Goal: Information Seeking & Learning: Learn about a topic

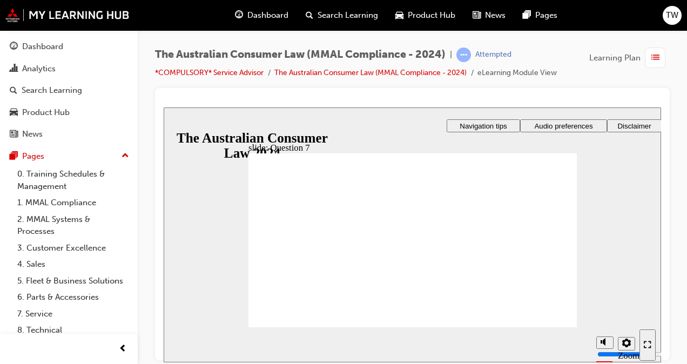
checkbox input "true"
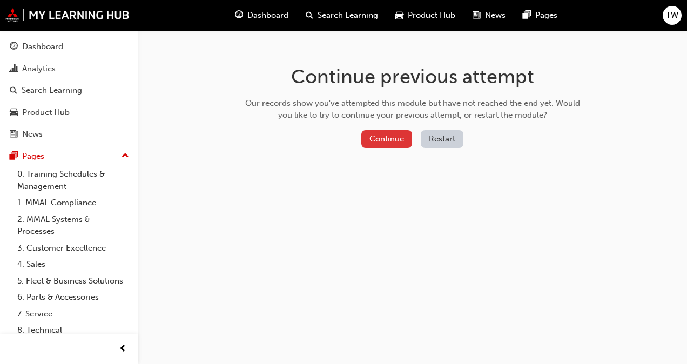
click at [387, 142] on button "Continue" at bounding box center [387, 139] width 51 height 18
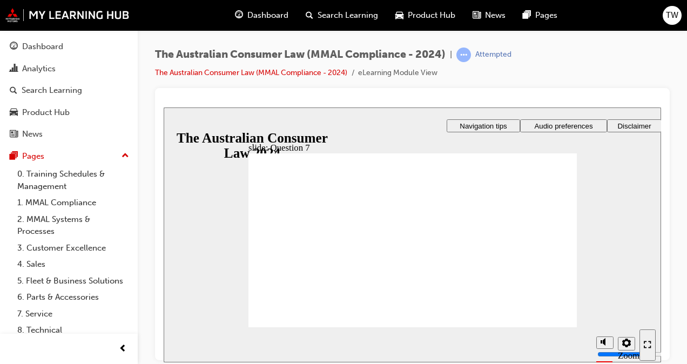
checkbox input "true"
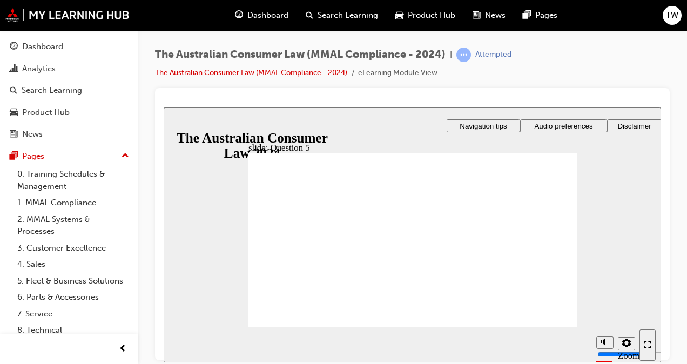
radio input "true"
checkbox input "true"
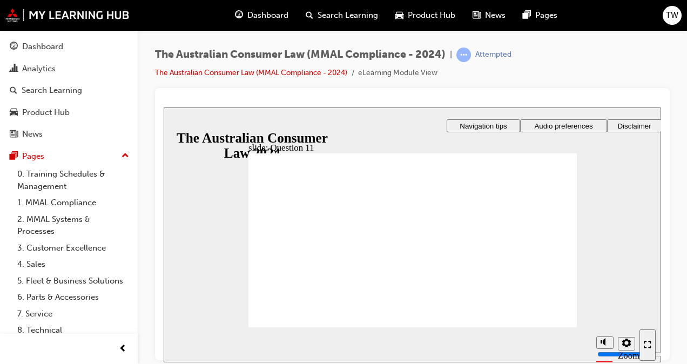
checkbox input "true"
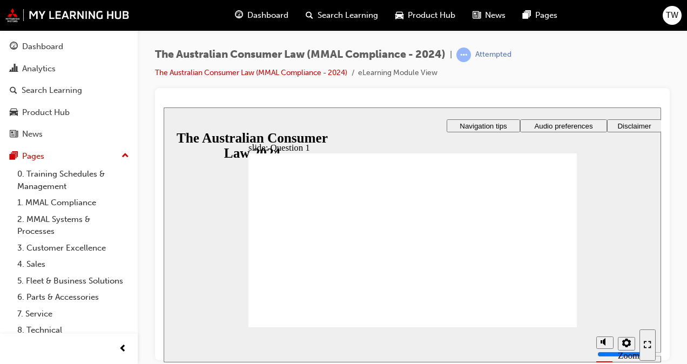
radio input "true"
checkbox input "true"
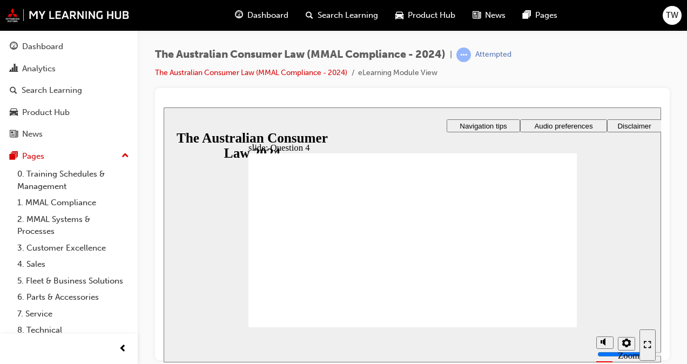
checkbox input "true"
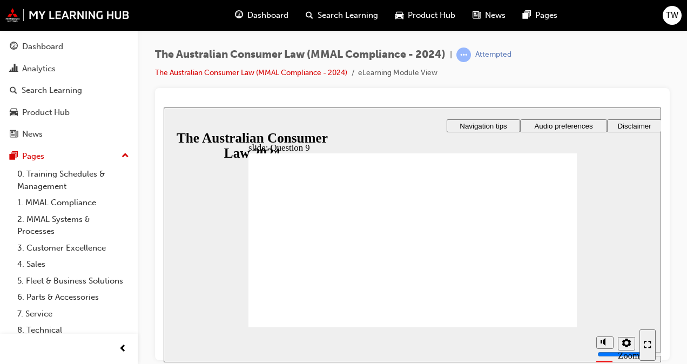
checkbox input "true"
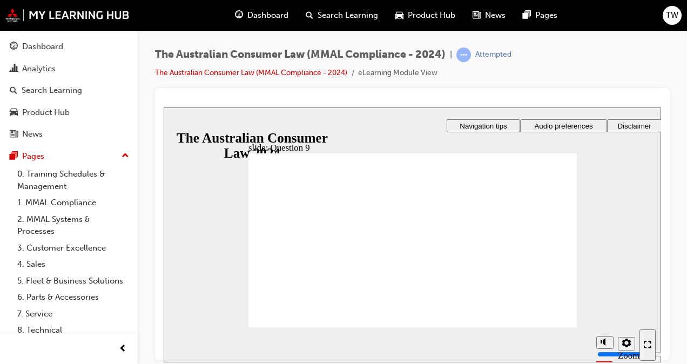
radio input "true"
checkbox input "true"
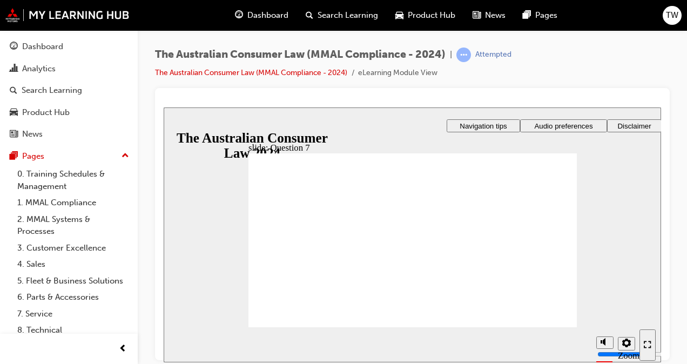
checkbox input "true"
radio input "true"
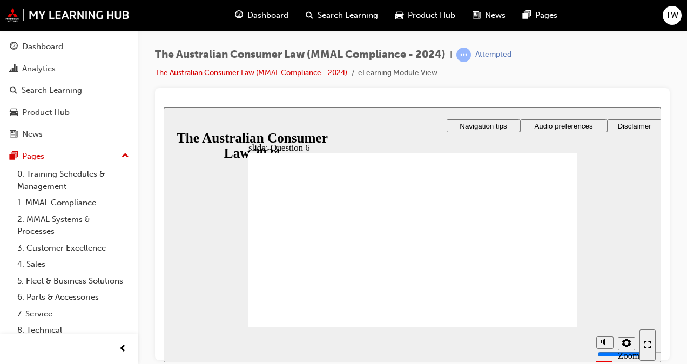
checkbox input "true"
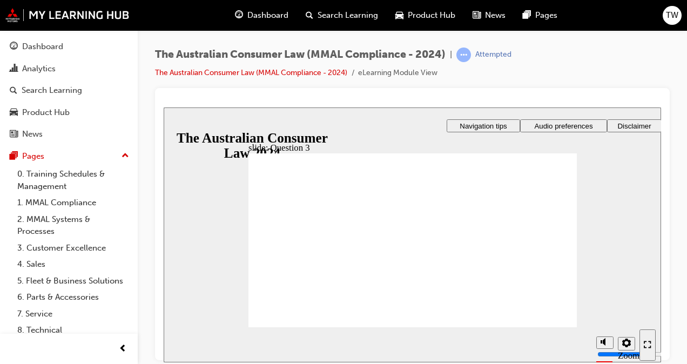
radio input "true"
drag, startPoint x: 302, startPoint y: 309, endPoint x: 298, endPoint y: 317, distance: 8.9
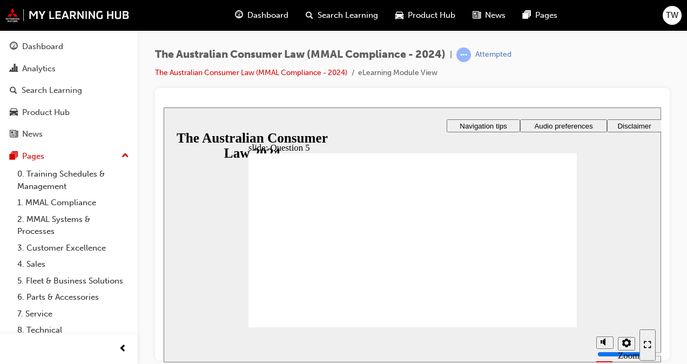
radio input "true"
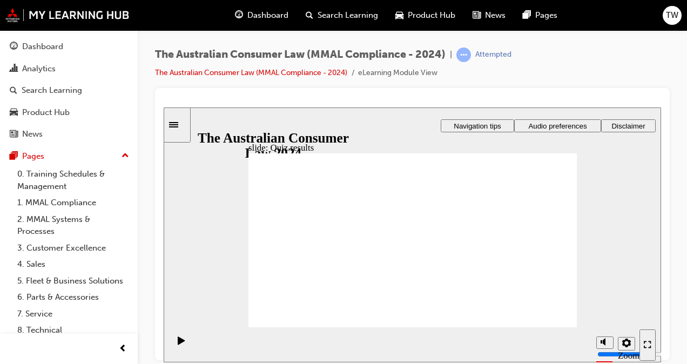
checkbox input "true"
drag, startPoint x: 329, startPoint y: 231, endPoint x: 325, endPoint y: 217, distance: 14.6
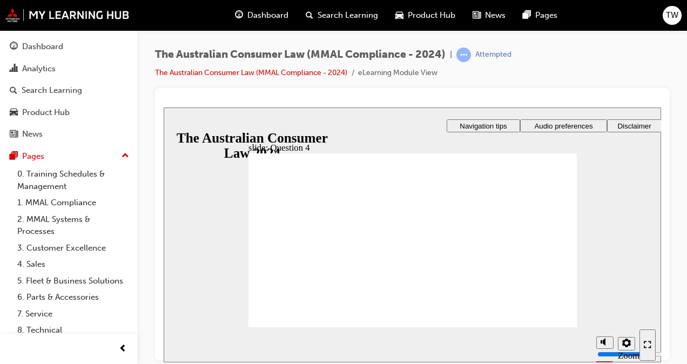
checkbox input "true"
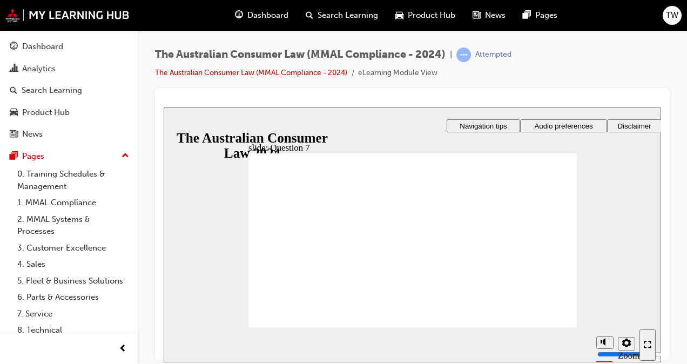
checkbox input "true"
drag, startPoint x: 310, startPoint y: 309, endPoint x: 309, endPoint y: 317, distance: 8.7
radio input "true"
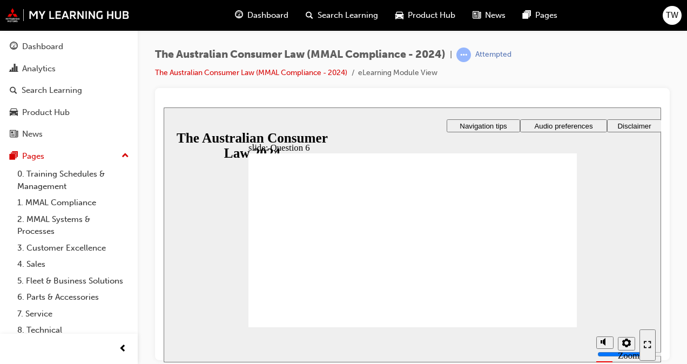
checkbox input "true"
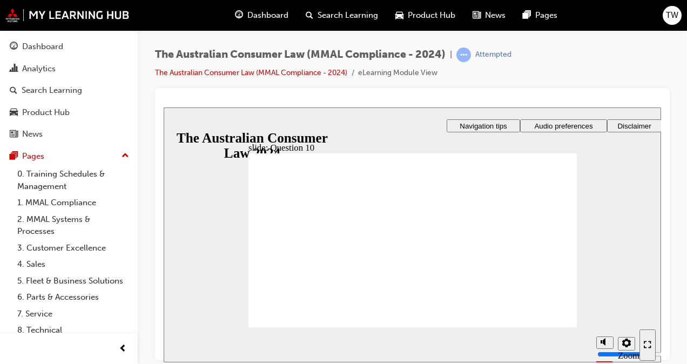
drag, startPoint x: 325, startPoint y: 247, endPoint x: 297, endPoint y: 308, distance: 67.2
radio input "true"
drag, startPoint x: 281, startPoint y: 244, endPoint x: 306, endPoint y: 308, distance: 69.1
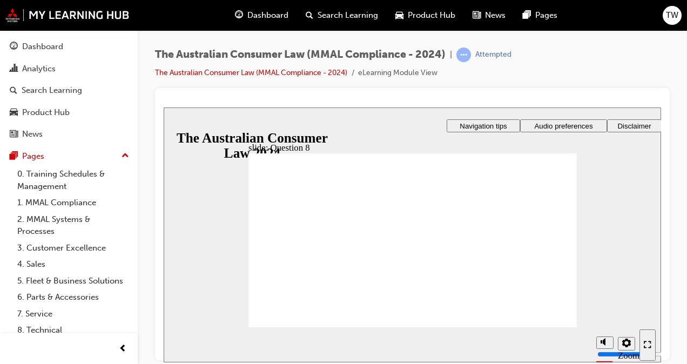
checkbox input "true"
drag, startPoint x: 293, startPoint y: 232, endPoint x: 295, endPoint y: 215, distance: 16.8
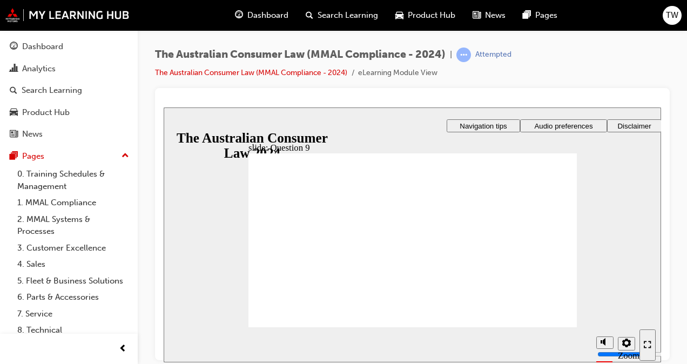
checkbox input "true"
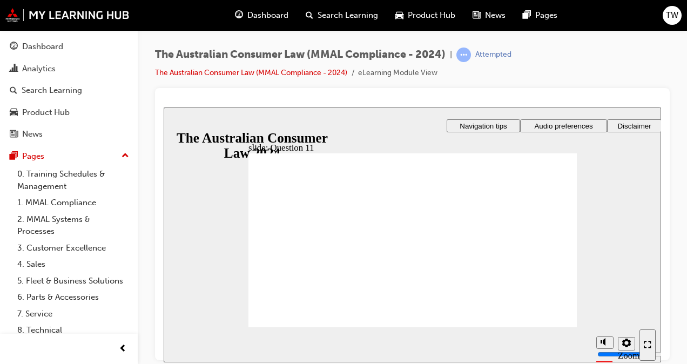
checkbox input "true"
radio input "true"
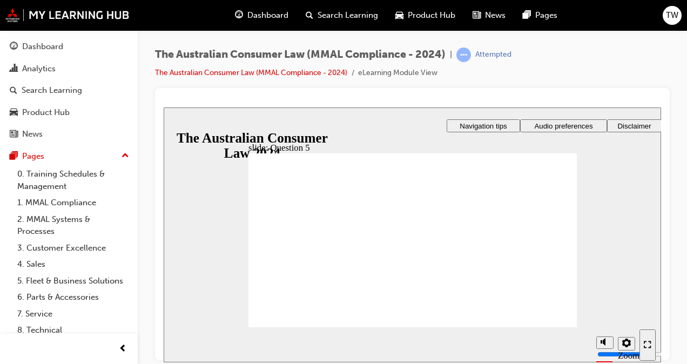
radio input "true"
drag, startPoint x: 297, startPoint y: 312, endPoint x: 305, endPoint y: 312, distance: 8.1
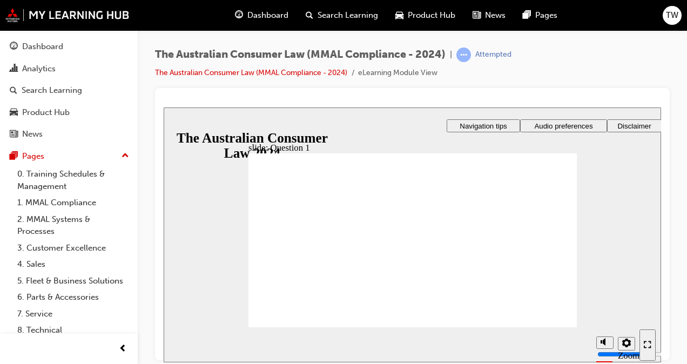
drag, startPoint x: 297, startPoint y: 217, endPoint x: 293, endPoint y: 229, distance: 12.5
radio input "true"
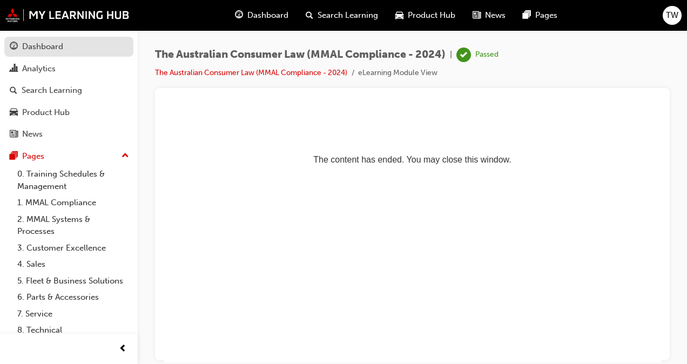
click at [58, 50] on div "Dashboard" at bounding box center [42, 47] width 41 height 12
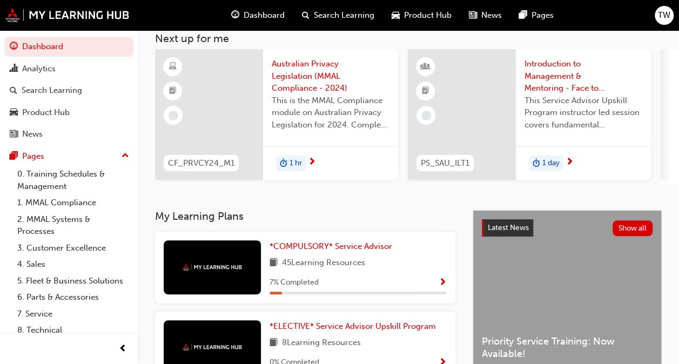
scroll to position [122, 0]
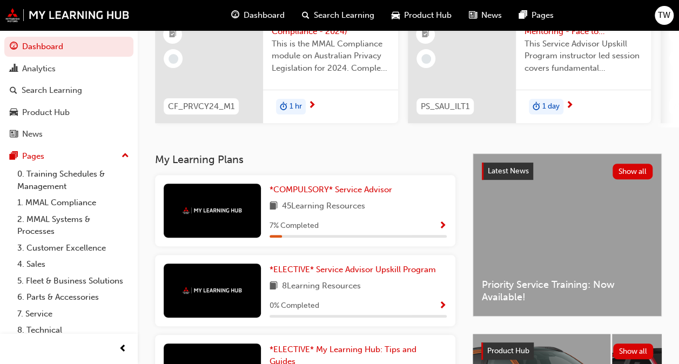
click at [443, 231] on span "Show Progress" at bounding box center [443, 227] width 8 height 10
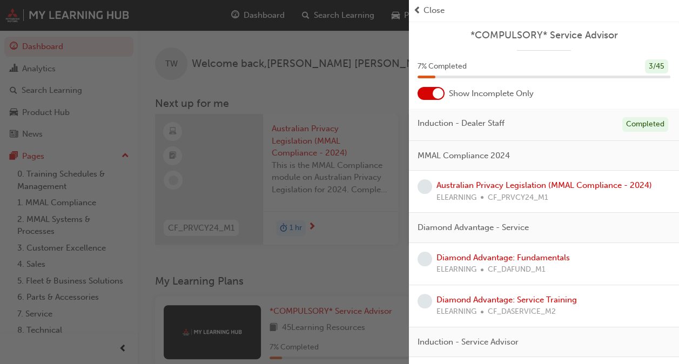
scroll to position [0, 0]
click at [433, 99] on div at bounding box center [431, 93] width 27 height 13
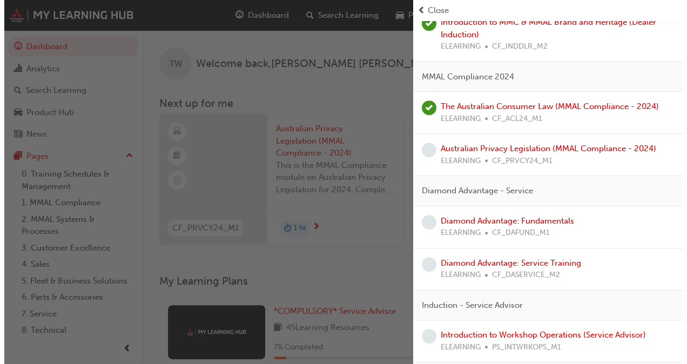
scroll to position [189, 0]
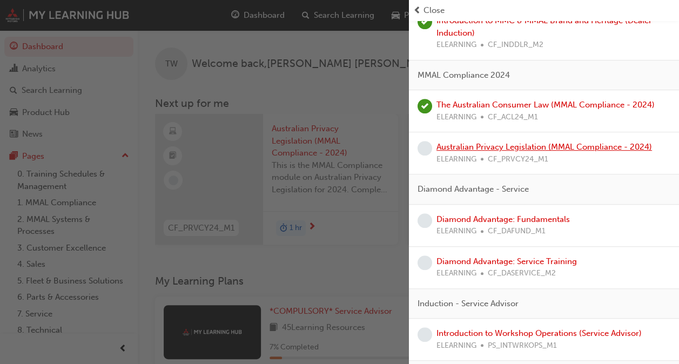
click at [468, 145] on link "Australian Privacy Legislation (MMAL Compliance - 2024)" at bounding box center [545, 147] width 216 height 10
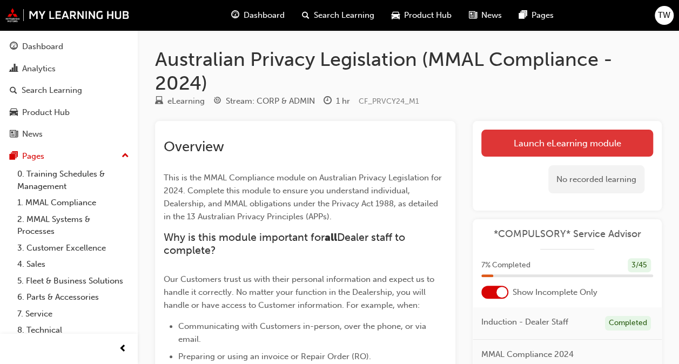
click at [536, 142] on link "Launch eLearning module" at bounding box center [568, 143] width 172 height 27
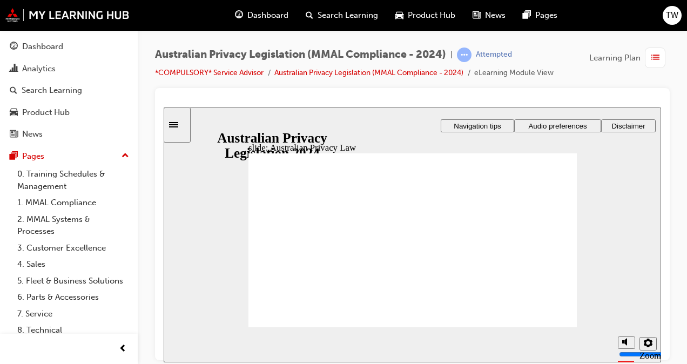
checkbox input "true"
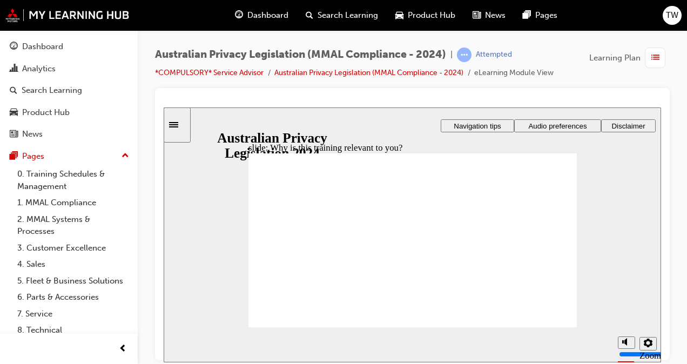
checkbox input "true"
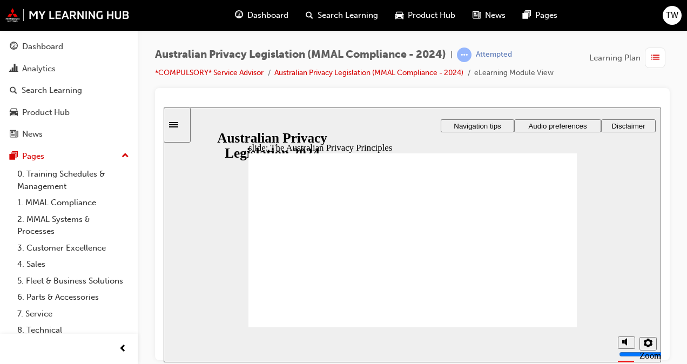
drag, startPoint x: 418, startPoint y: 301, endPoint x: 411, endPoint y: 299, distance: 6.7
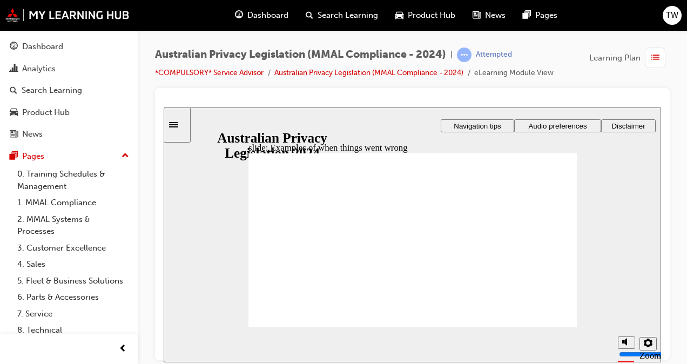
radio input "true"
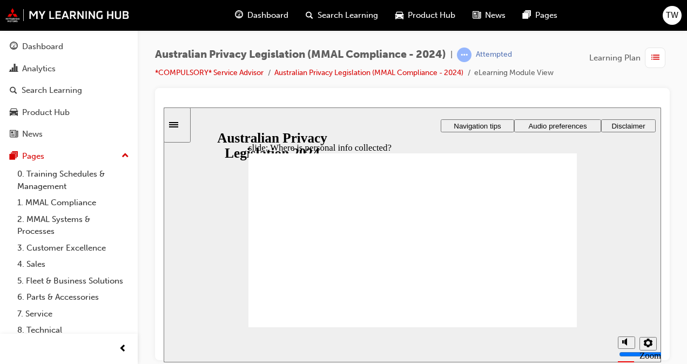
drag, startPoint x: 410, startPoint y: 223, endPoint x: 507, endPoint y: 257, distance: 103.1
drag, startPoint x: 407, startPoint y: 218, endPoint x: 316, endPoint y: 263, distance: 102.0
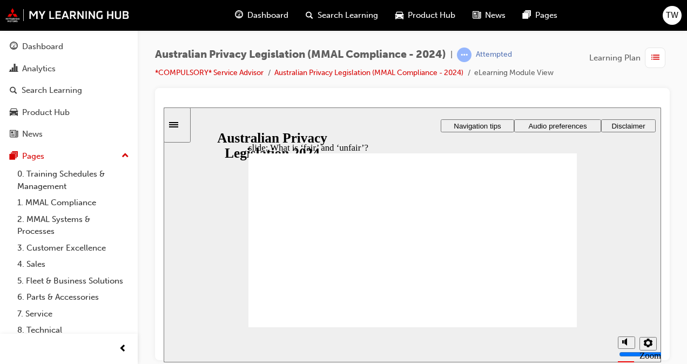
drag, startPoint x: 410, startPoint y: 222, endPoint x: 514, endPoint y: 258, distance: 111.1
drag, startPoint x: 415, startPoint y: 219, endPoint x: 506, endPoint y: 264, distance: 102.2
drag, startPoint x: 410, startPoint y: 227, endPoint x: 315, endPoint y: 274, distance: 106.1
drag, startPoint x: 424, startPoint y: 211, endPoint x: 424, endPoint y: 228, distance: 16.2
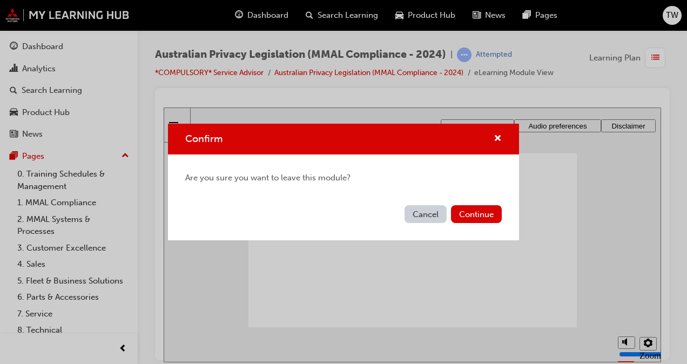
click at [427, 212] on button "Cancel" at bounding box center [426, 214] width 42 height 18
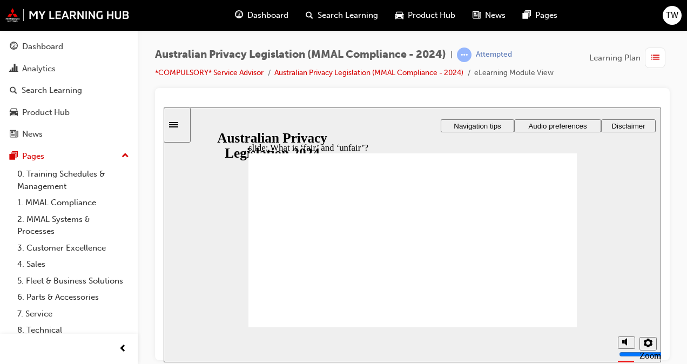
drag, startPoint x: 408, startPoint y: 223, endPoint x: 311, endPoint y: 263, distance: 104.5
drag, startPoint x: 397, startPoint y: 217, endPoint x: 492, endPoint y: 258, distance: 104.3
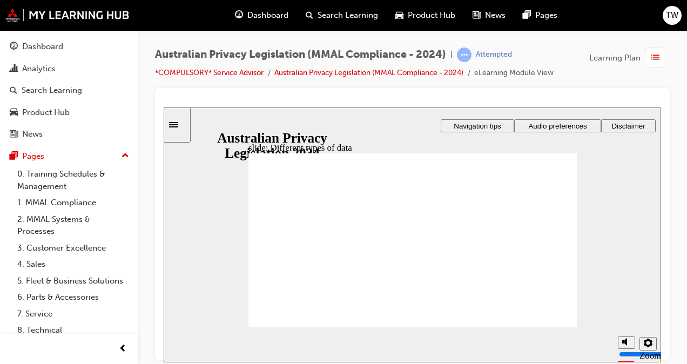
checkbox input "true"
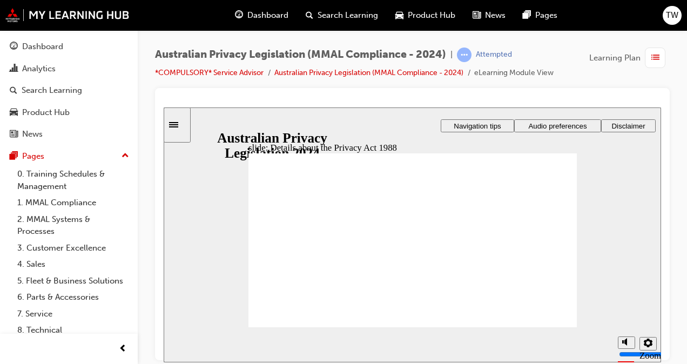
checkbox input "true"
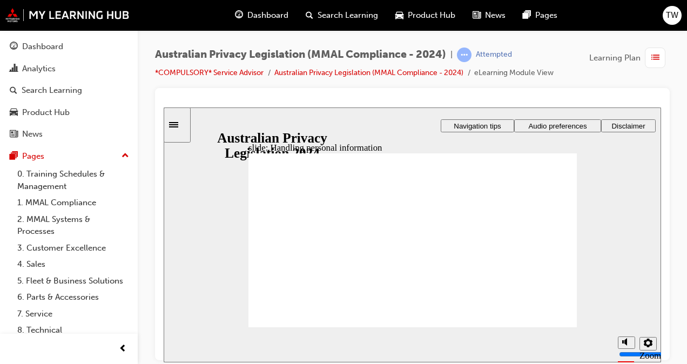
checkbox input "true"
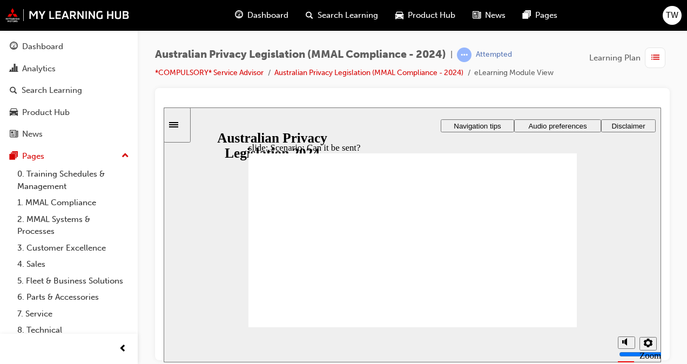
radio input "true"
drag, startPoint x: 367, startPoint y: 244, endPoint x: 379, endPoint y: 245, distance: 11.9
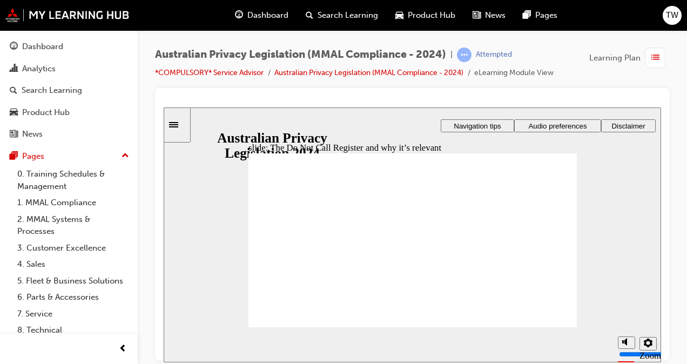
radio input "true"
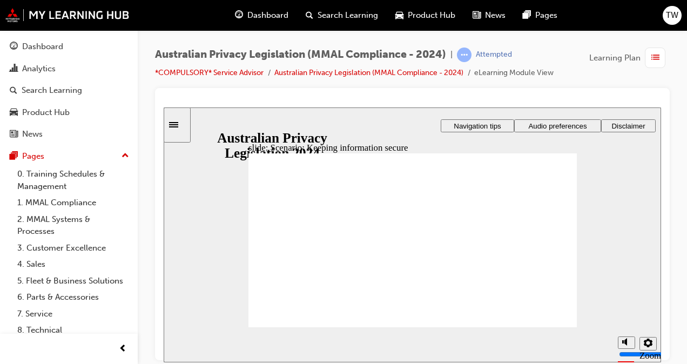
radio input "true"
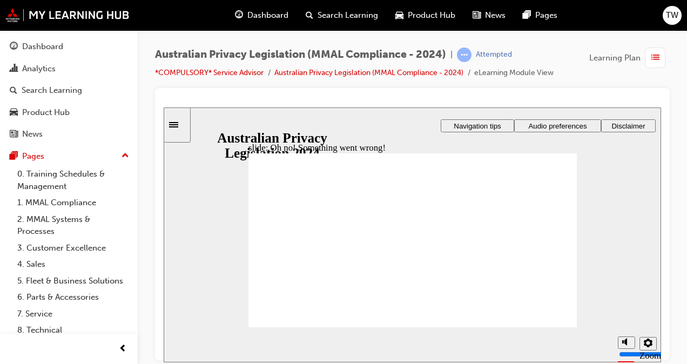
radio input "true"
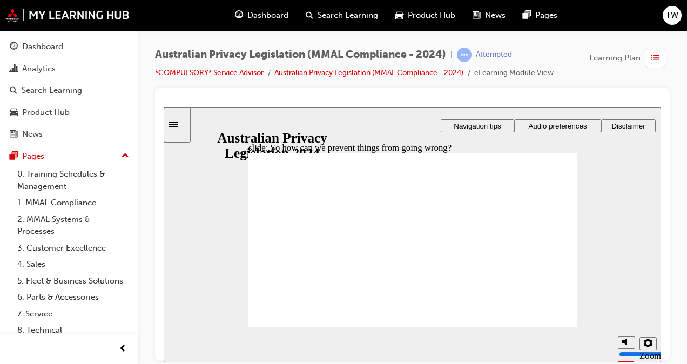
radio input "true"
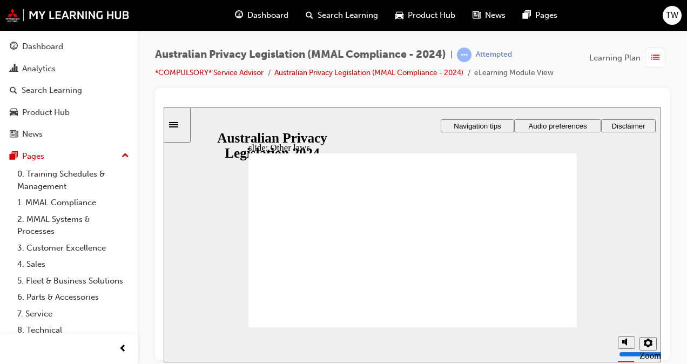
drag, startPoint x: 559, startPoint y: 324, endPoint x: 546, endPoint y: 328, distance: 13.5
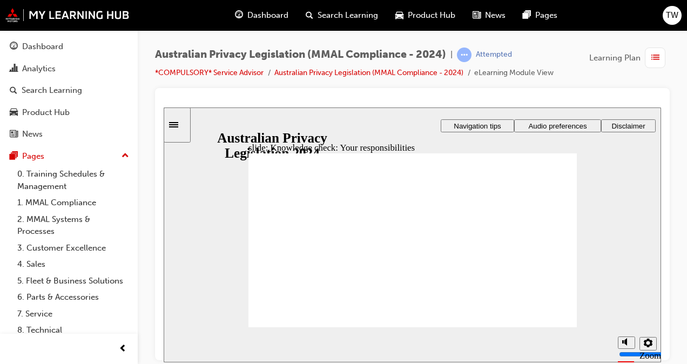
checkbox input "true"
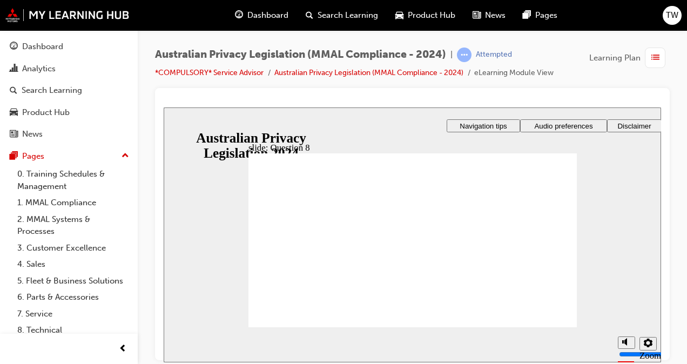
radio input "false"
radio input "true"
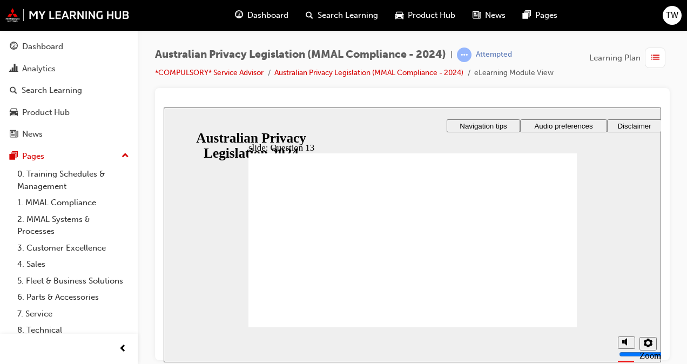
radio input "true"
radio input "false"
radio input "true"
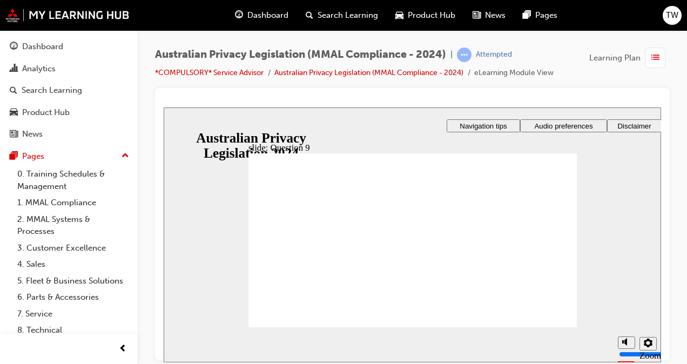
radio input "false"
radio input "true"
radio input "false"
radio input "true"
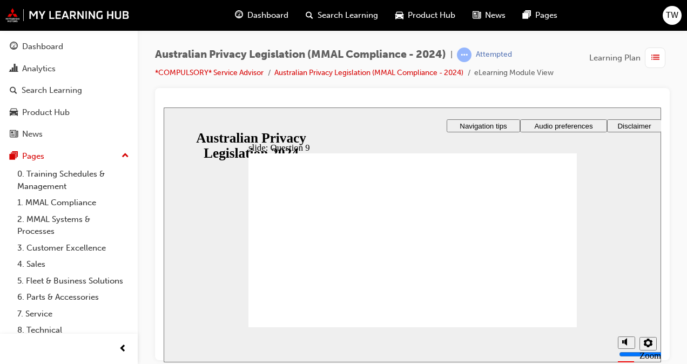
checkbox input "true"
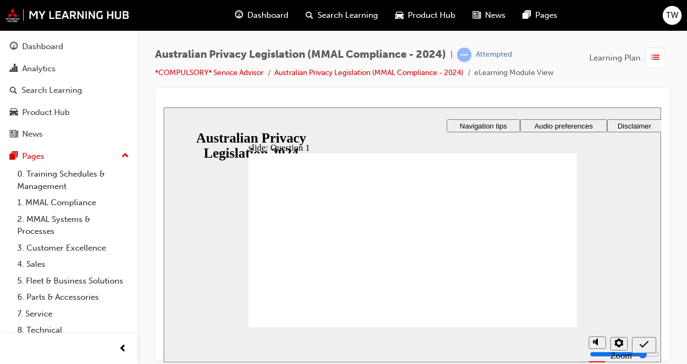
radio input "false"
radio input "true"
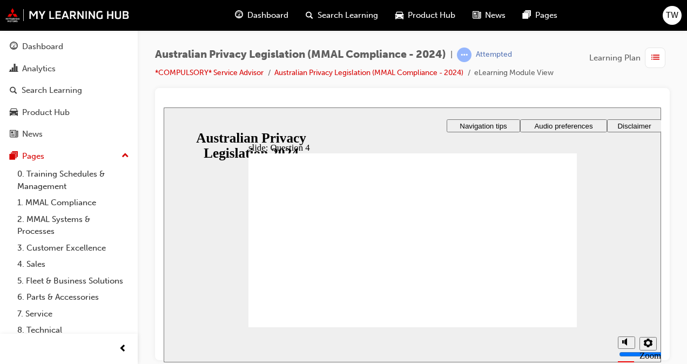
radio input "true"
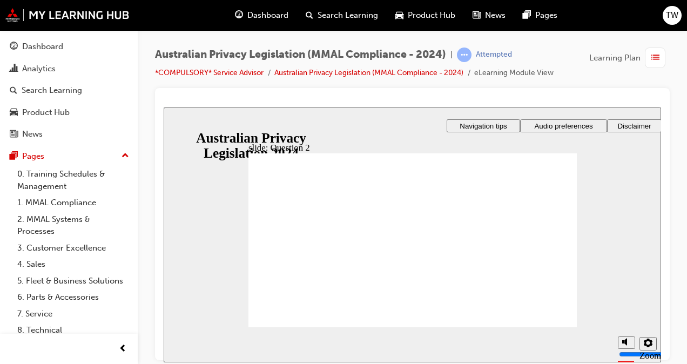
radio input "true"
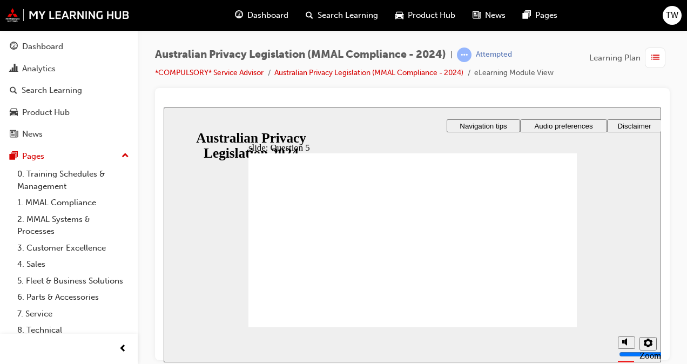
radio input "true"
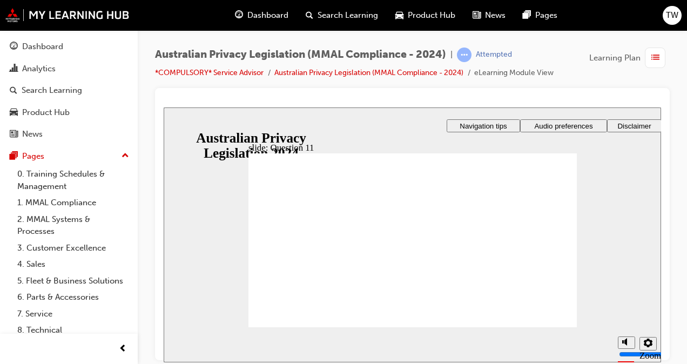
radio input "true"
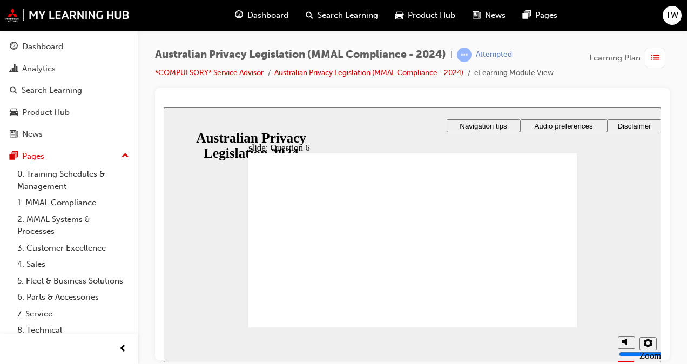
checkbox input "true"
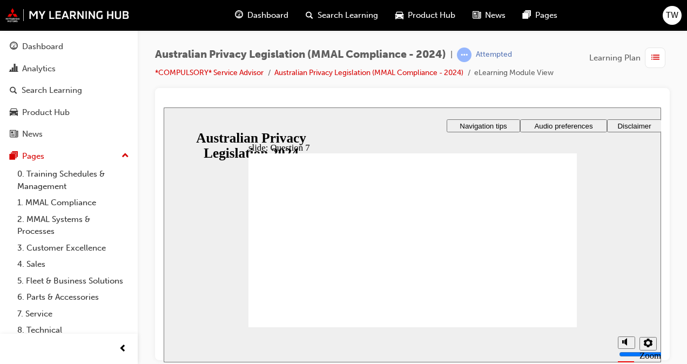
radio input "true"
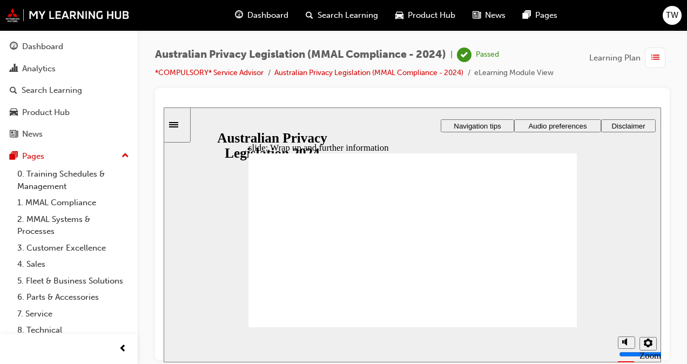
click at [44, 160] on div "Pages" at bounding box center [69, 157] width 118 height 14
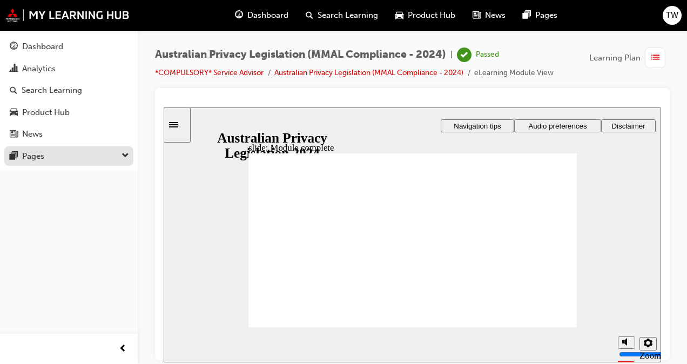
click at [88, 158] on div "Pages" at bounding box center [69, 157] width 118 height 14
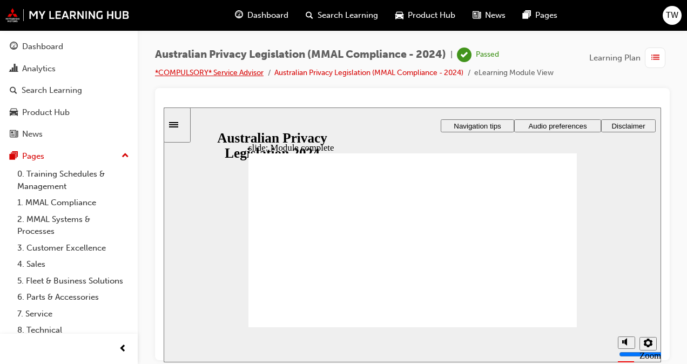
click at [225, 72] on link "*COMPULSORY* Service Advisor" at bounding box center [209, 72] width 109 height 9
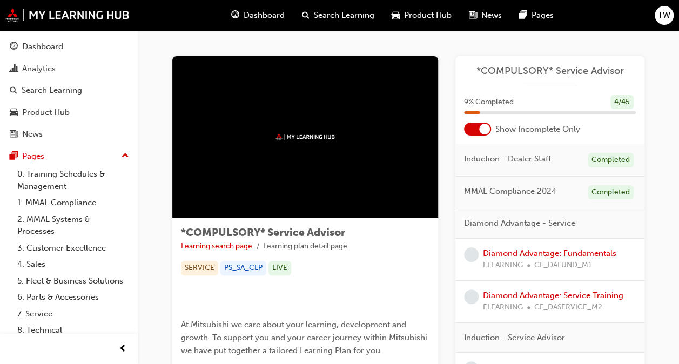
click at [485, 133] on div at bounding box center [484, 129] width 11 height 11
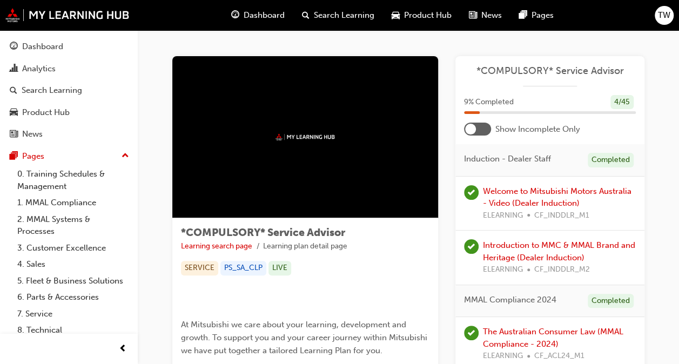
click at [484, 132] on div at bounding box center [477, 129] width 27 height 13
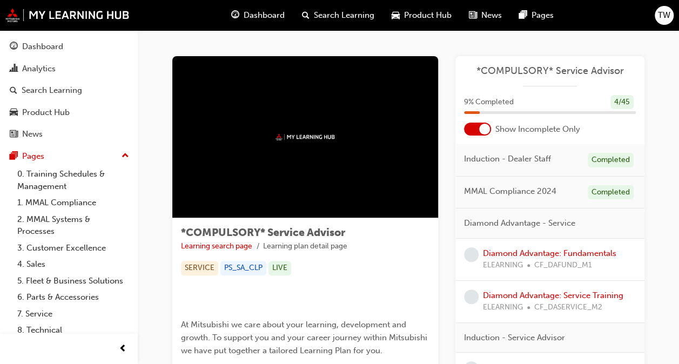
click at [484, 132] on div at bounding box center [484, 129] width 11 height 11
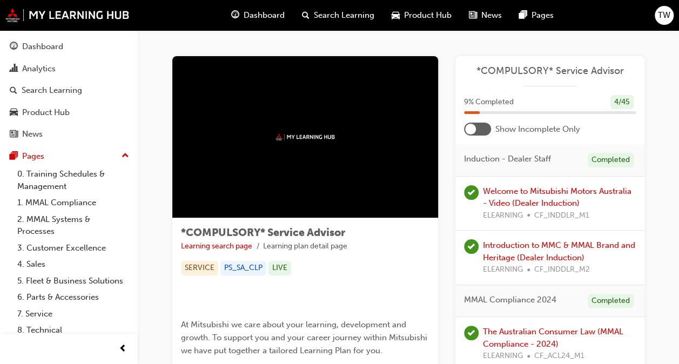
click at [475, 125] on div at bounding box center [470, 129] width 11 height 11
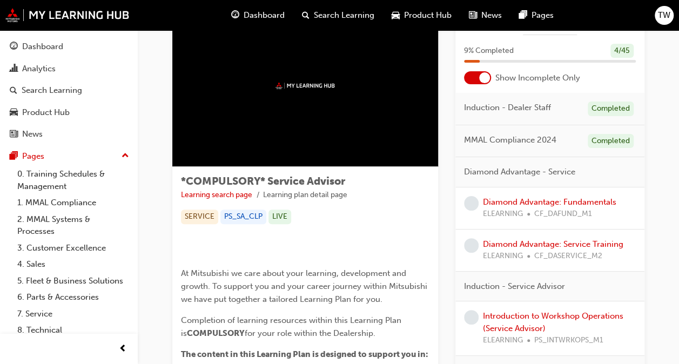
scroll to position [68, 0]
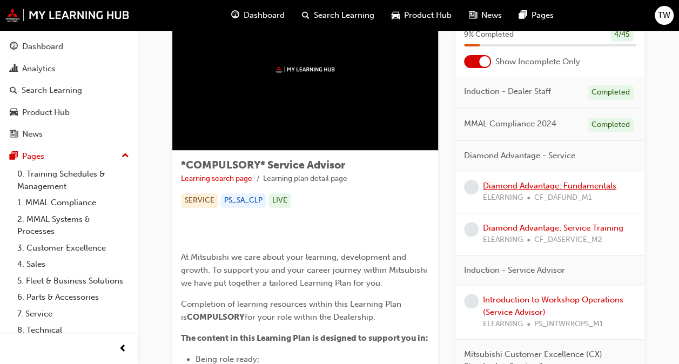
click at [563, 185] on link "Diamond Advantage: Fundamentals" at bounding box center [549, 186] width 133 height 10
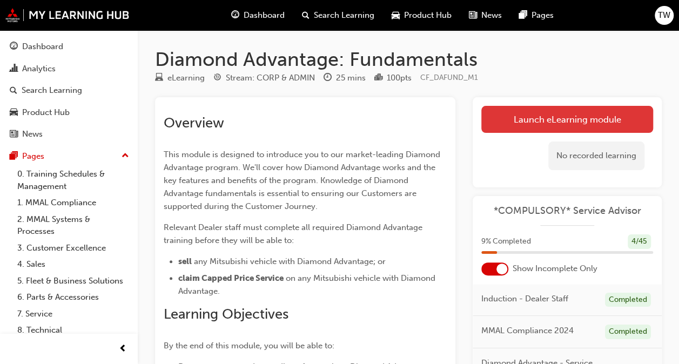
click at [550, 113] on link "Launch eLearning module" at bounding box center [568, 119] width 172 height 27
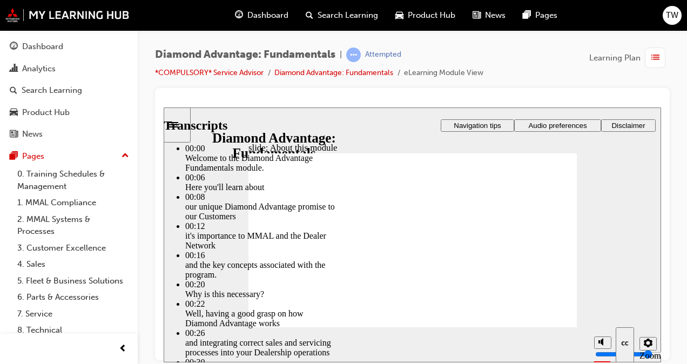
type input "45"
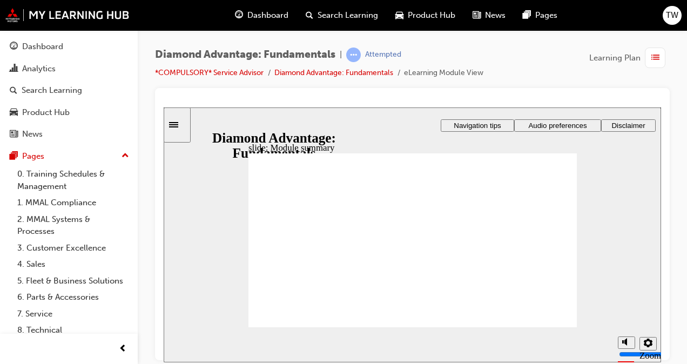
checkbox input "true"
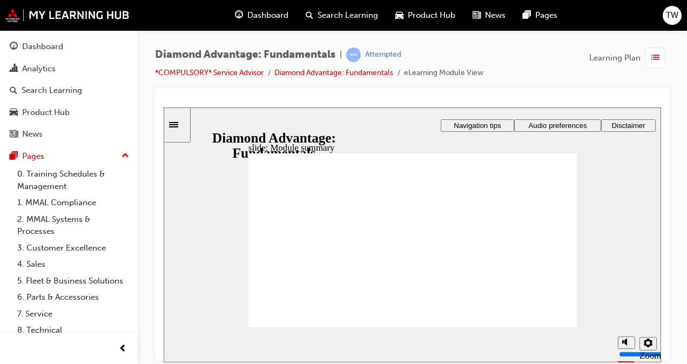
checkbox input "true"
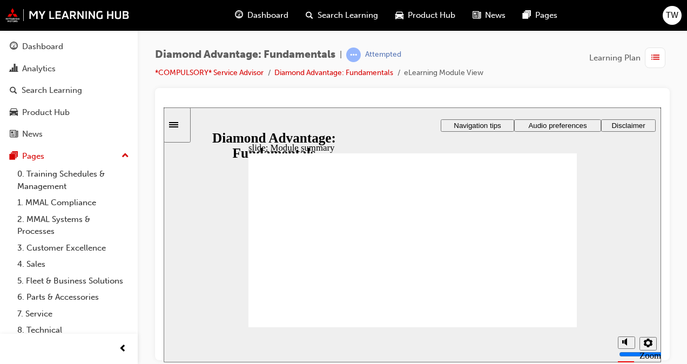
checkbox input "true"
checkbox input "false"
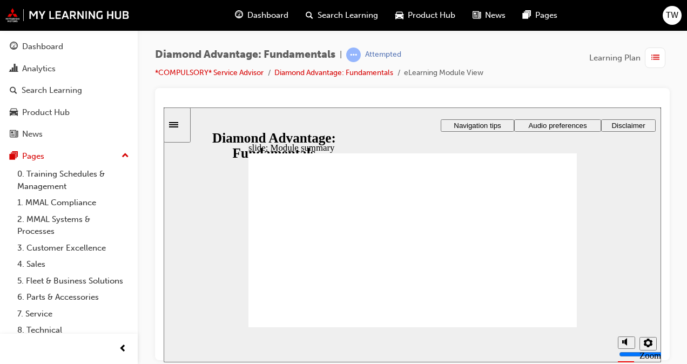
checkbox input "true"
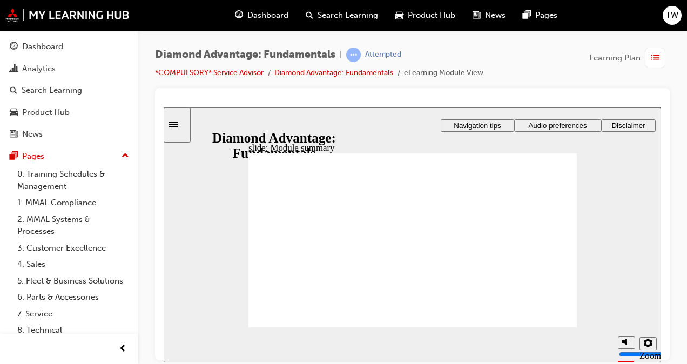
drag, startPoint x: 491, startPoint y: 291, endPoint x: 423, endPoint y: 266, distance: 72.5
drag, startPoint x: 413, startPoint y: 290, endPoint x: 325, endPoint y: 258, distance: 93.0
drag, startPoint x: 333, startPoint y: 290, endPoint x: 496, endPoint y: 267, distance: 164.9
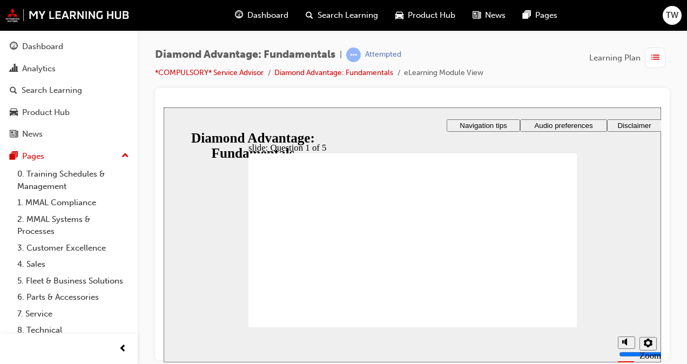
radio input "true"
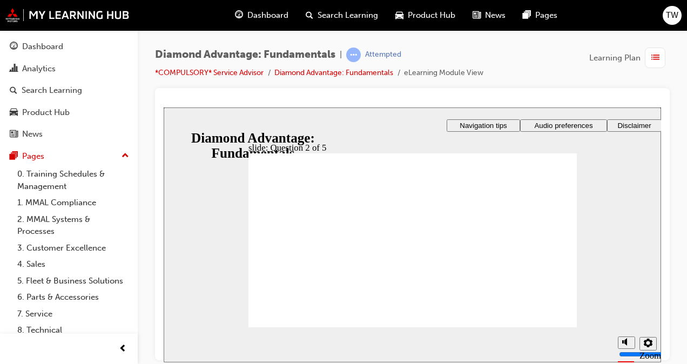
radio input "true"
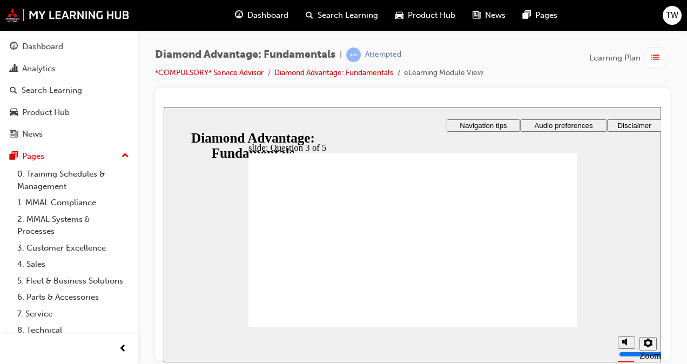
checkbox input "true"
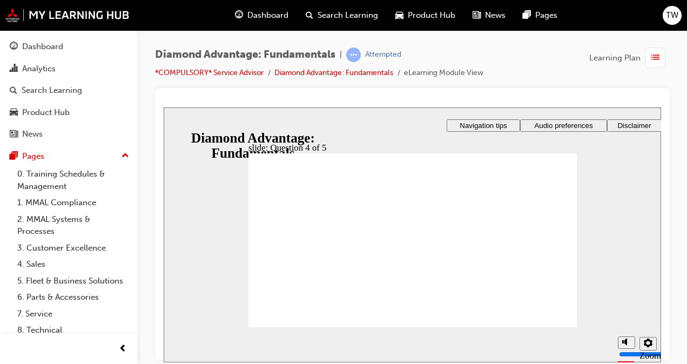
checkbox input "true"
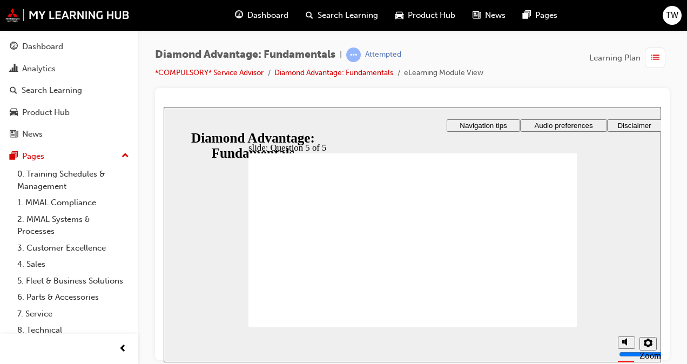
radio input "true"
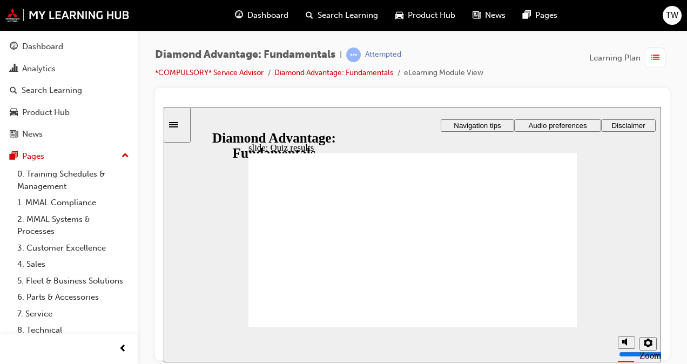
drag, startPoint x: 499, startPoint y: 292, endPoint x: 423, endPoint y: 269, distance: 79.7
drag, startPoint x: 345, startPoint y: 288, endPoint x: 499, endPoint y: 266, distance: 156.1
drag, startPoint x: 418, startPoint y: 288, endPoint x: 346, endPoint y: 266, distance: 75.1
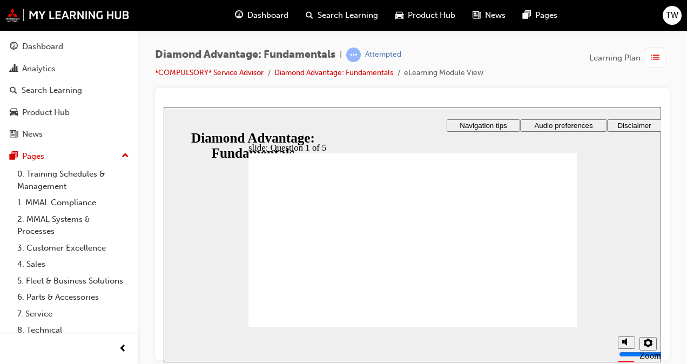
radio input "true"
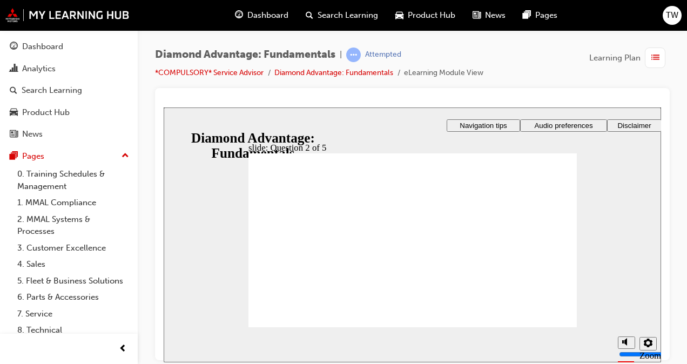
radio input "true"
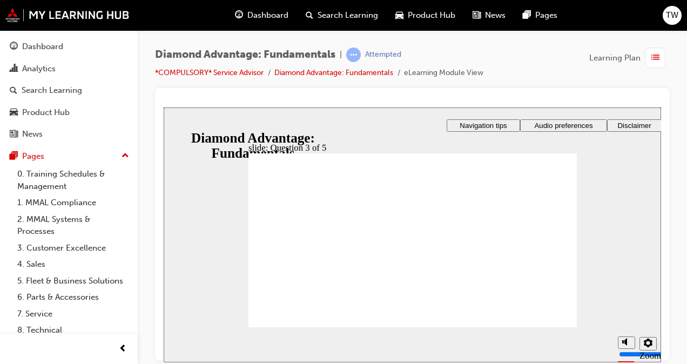
checkbox input "true"
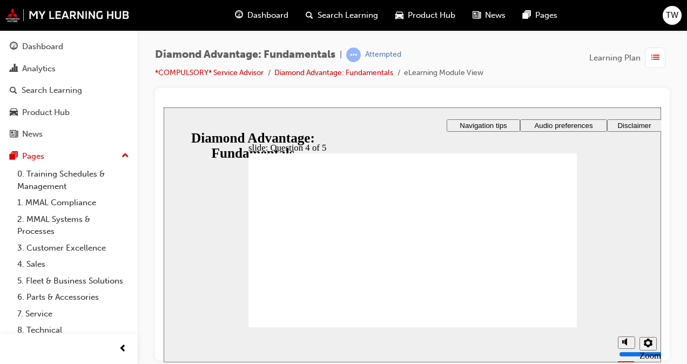
checkbox input "true"
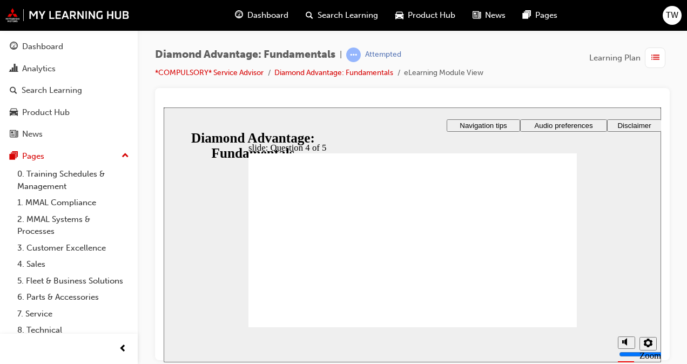
radio input "true"
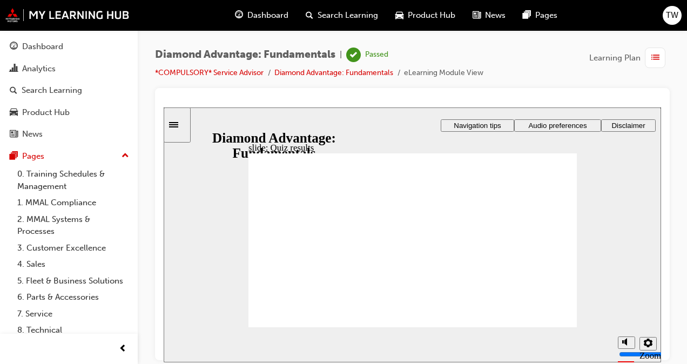
click at [241, 72] on link "*COMPULSORY* Service Advisor" at bounding box center [209, 72] width 109 height 9
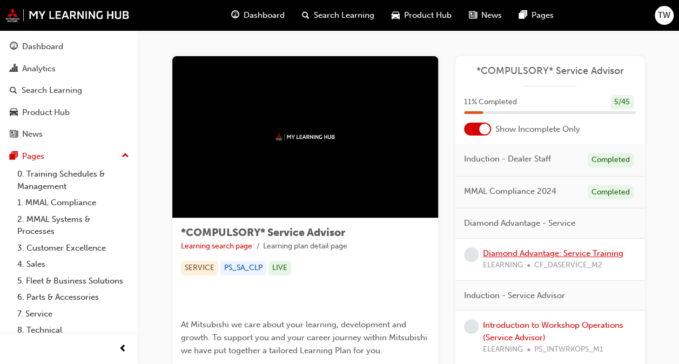
click at [505, 255] on link "Diamond Advantage: Service Training" at bounding box center [553, 254] width 141 height 10
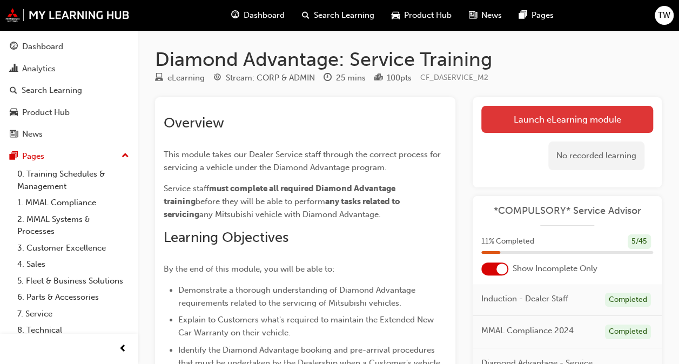
click at [513, 125] on link "Launch eLearning module" at bounding box center [568, 119] width 172 height 27
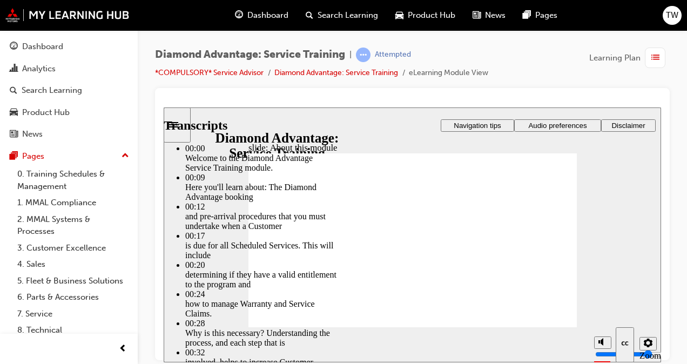
drag, startPoint x: 423, startPoint y: 271, endPoint x: 457, endPoint y: 275, distance: 34.3
drag, startPoint x: 453, startPoint y: 276, endPoint x: 553, endPoint y: 275, distance: 100.0
drag, startPoint x: 553, startPoint y: 275, endPoint x: 562, endPoint y: 273, distance: 8.9
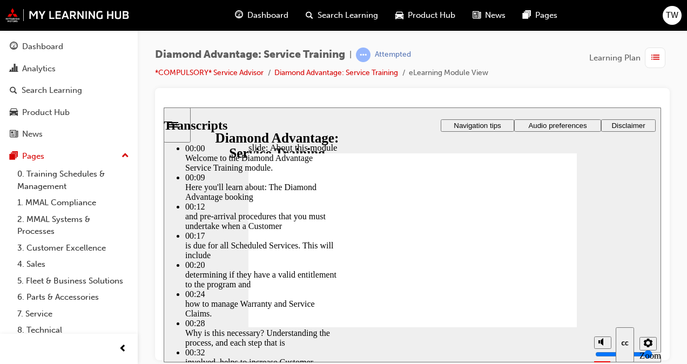
type input "47"
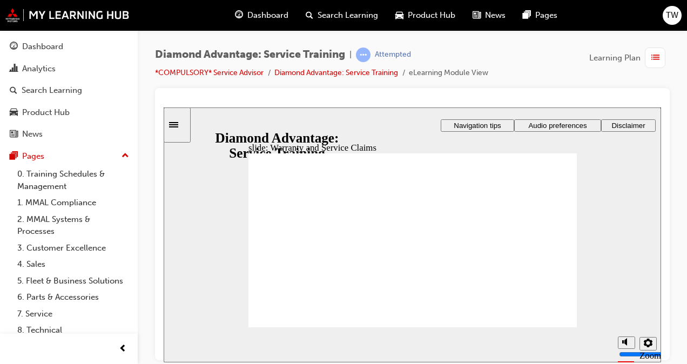
checkbox input "true"
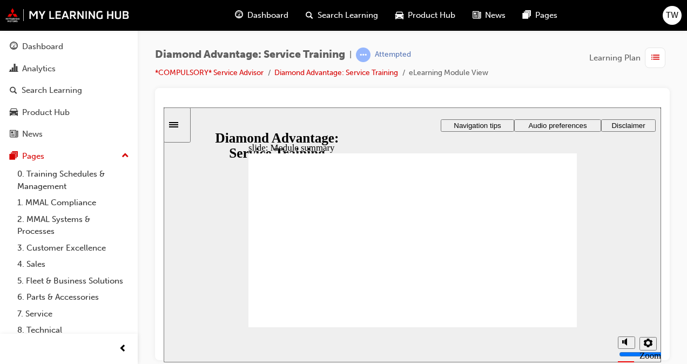
checkbox input "true"
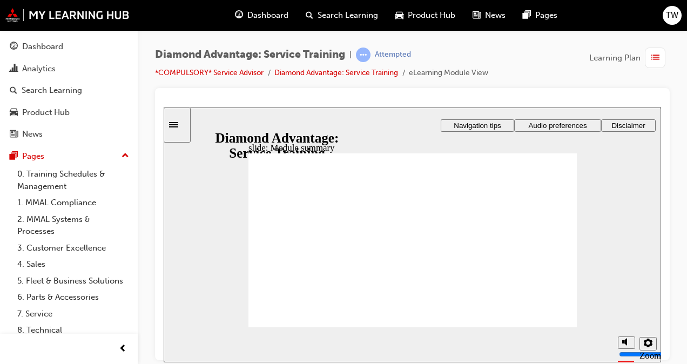
checkbox input "true"
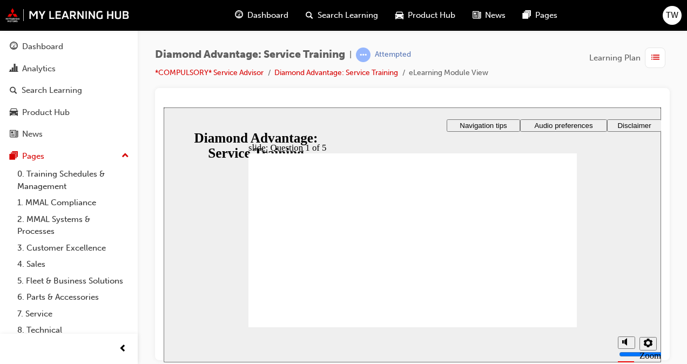
checkbox input "true"
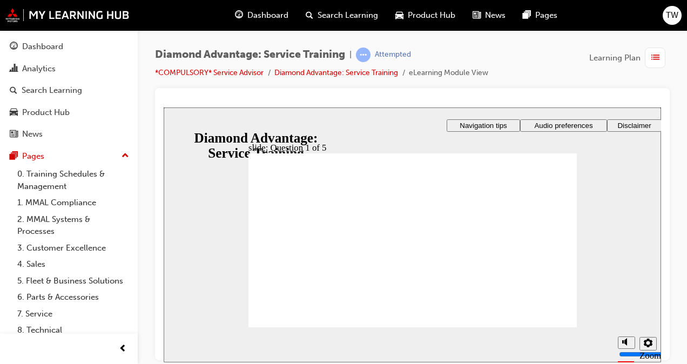
checkbox input "true"
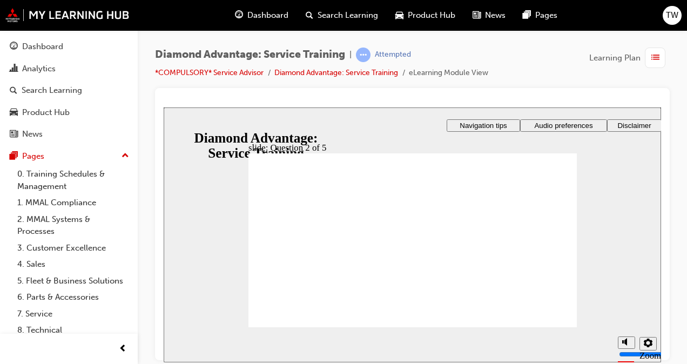
checkbox input "true"
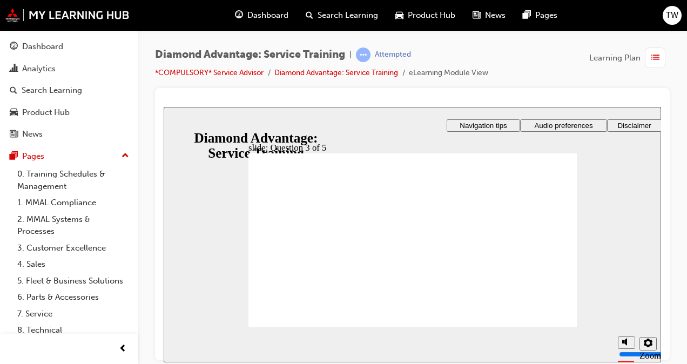
checkbox input "true"
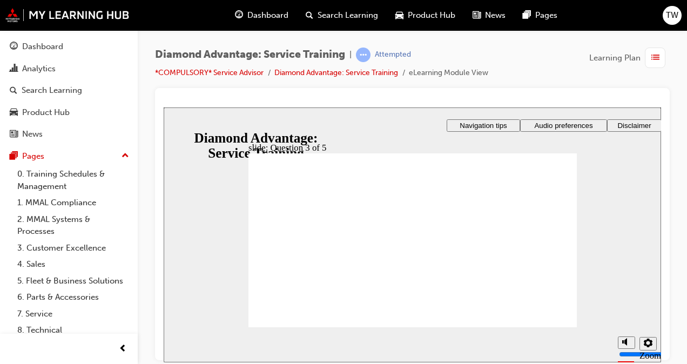
checkbox input "true"
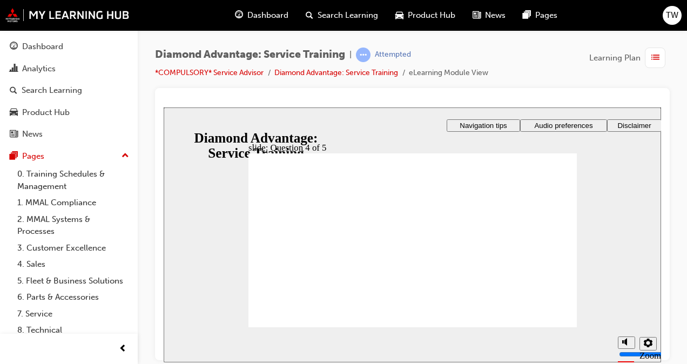
radio input "true"
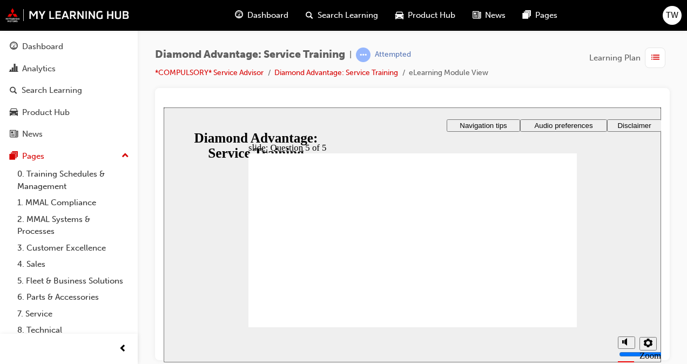
radio input "true"
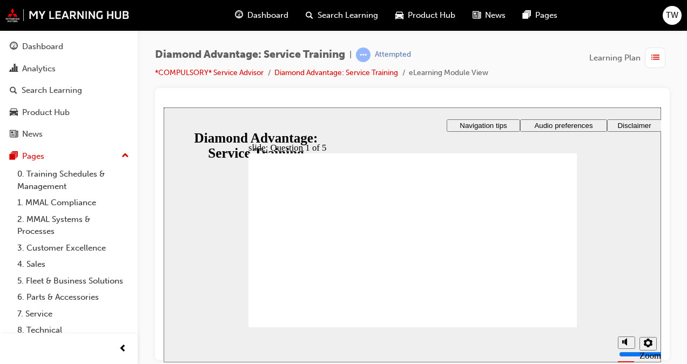
checkbox input "true"
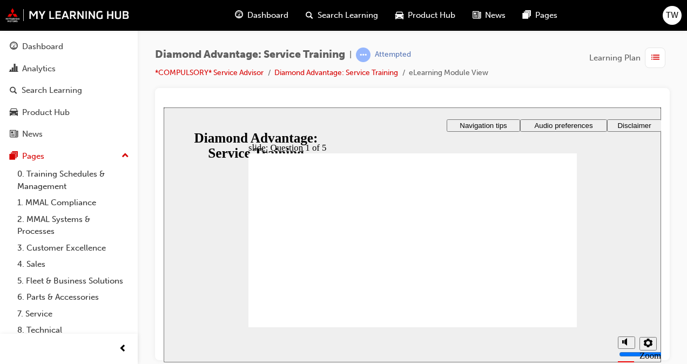
checkbox input "true"
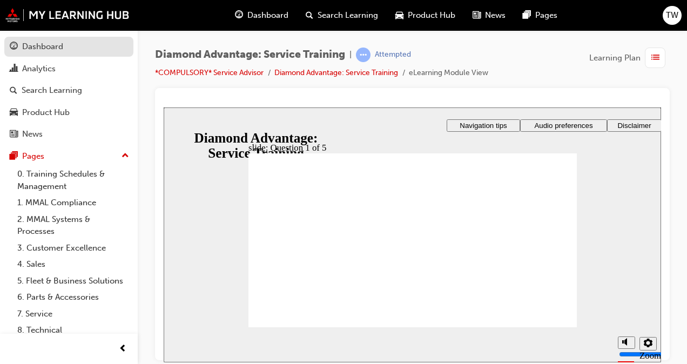
click at [57, 46] on div "Dashboard" at bounding box center [42, 47] width 41 height 12
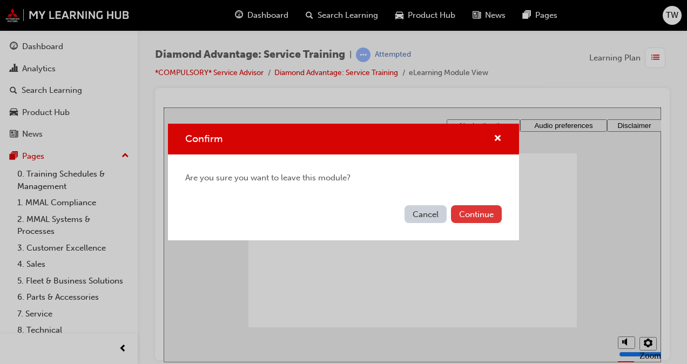
click at [480, 212] on button "Continue" at bounding box center [476, 214] width 51 height 18
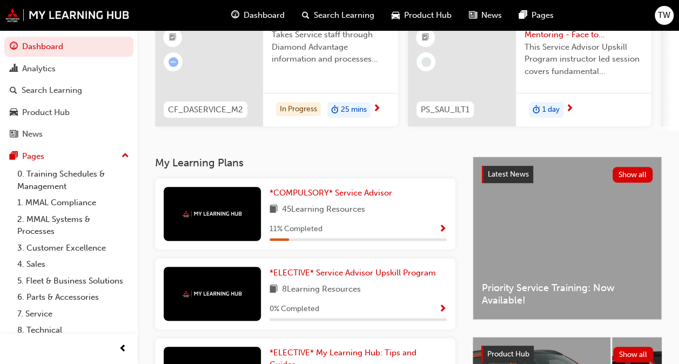
scroll to position [203, 0]
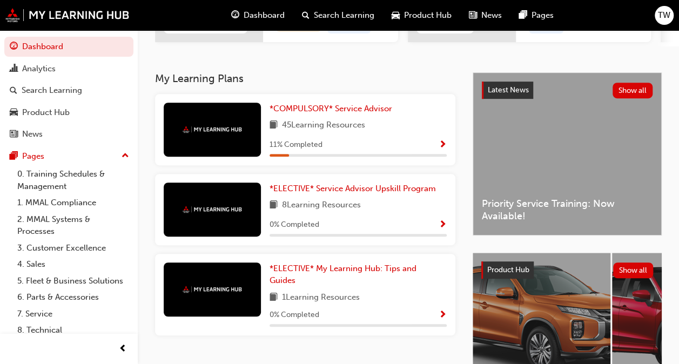
click at [443, 147] on span "Show Progress" at bounding box center [443, 146] width 8 height 10
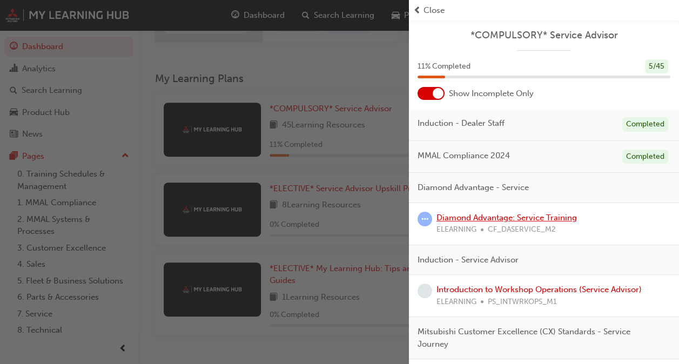
click at [500, 219] on link "Diamond Advantage: Service Training" at bounding box center [507, 218] width 141 height 10
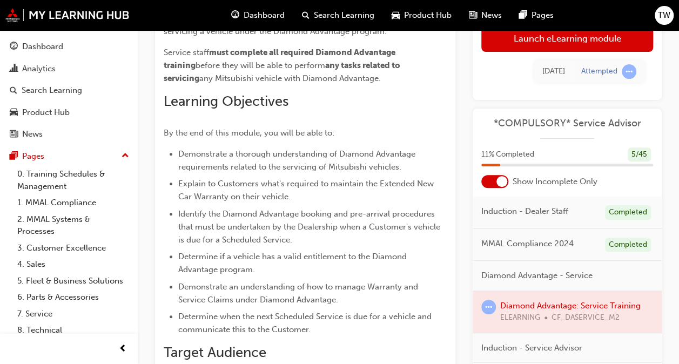
scroll to position [122, 0]
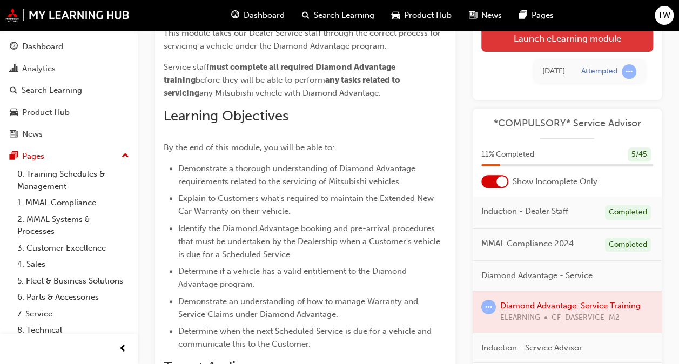
click at [539, 45] on link "Launch eLearning module" at bounding box center [568, 38] width 172 height 27
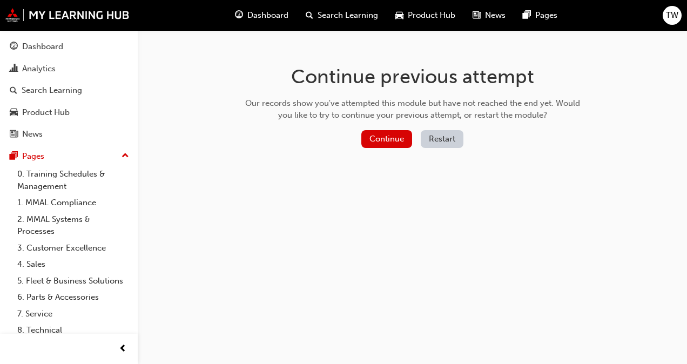
click at [433, 139] on button "Restart" at bounding box center [442, 139] width 43 height 18
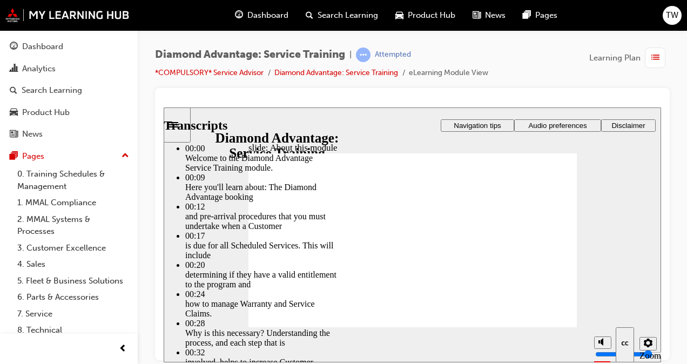
drag, startPoint x: 361, startPoint y: 275, endPoint x: 559, endPoint y: 272, distance: 197.8
type input "47"
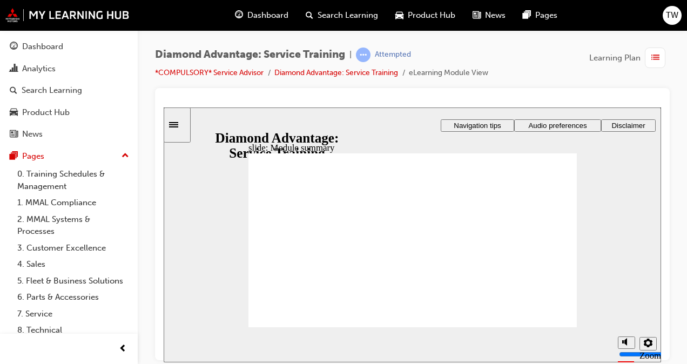
checkbox input "true"
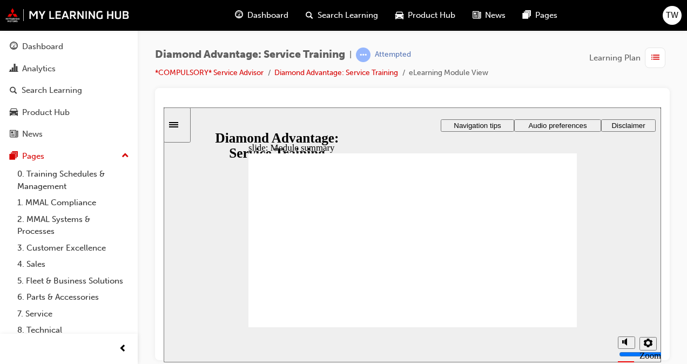
checkbox input "true"
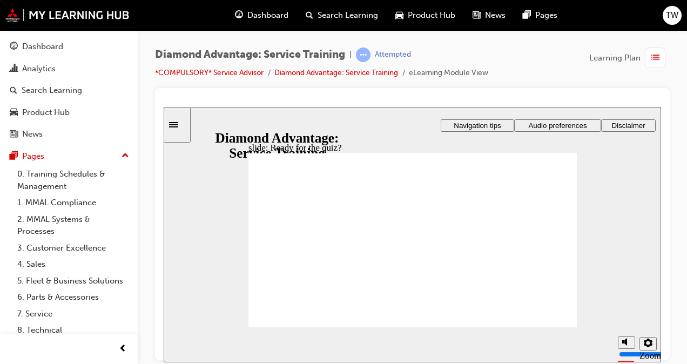
checkbox input "true"
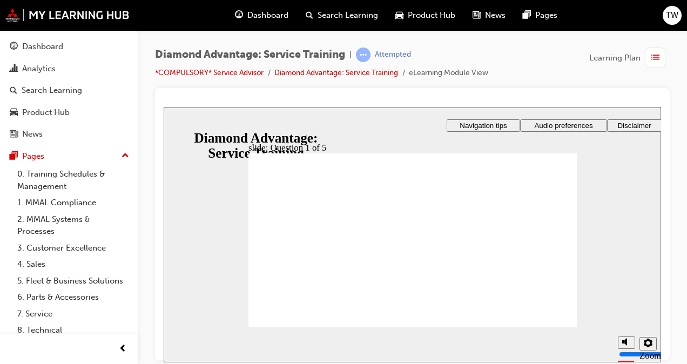
checkbox input "true"
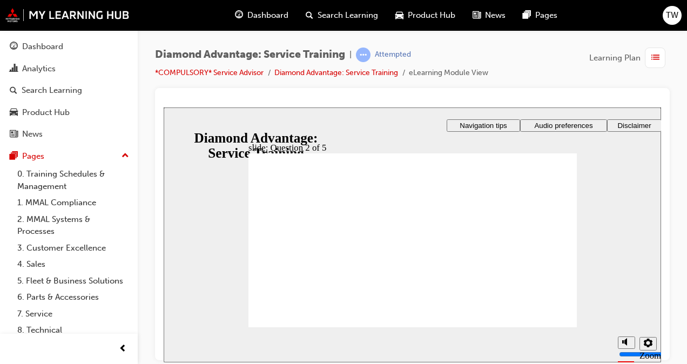
checkbox input "true"
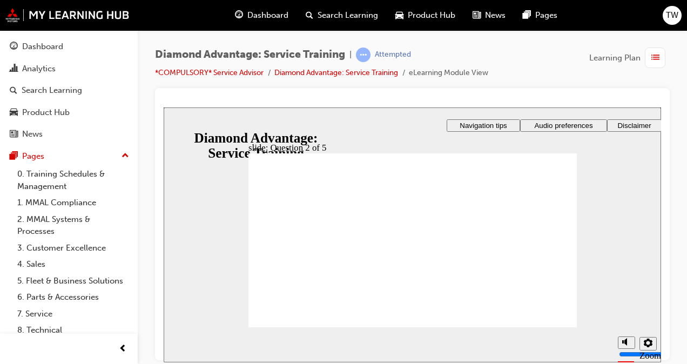
checkbox input "true"
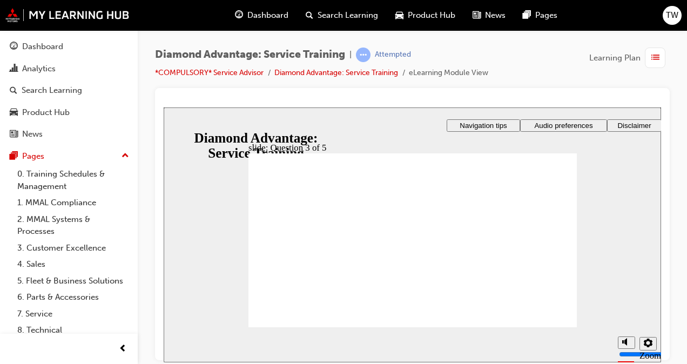
checkbox input "true"
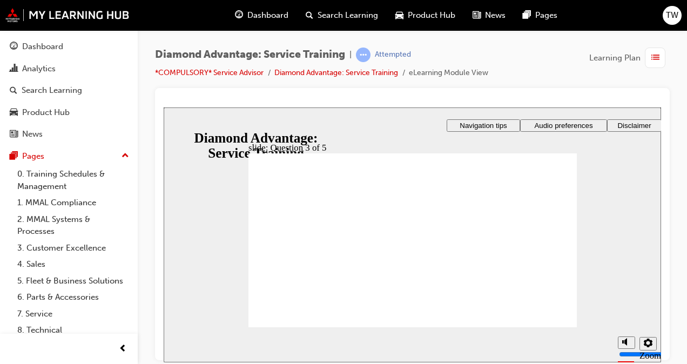
radio input "true"
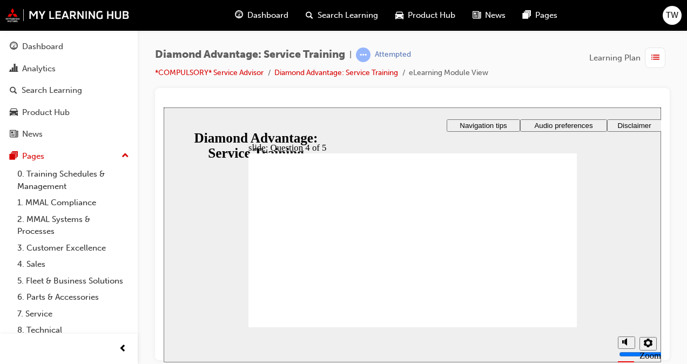
radio input "true"
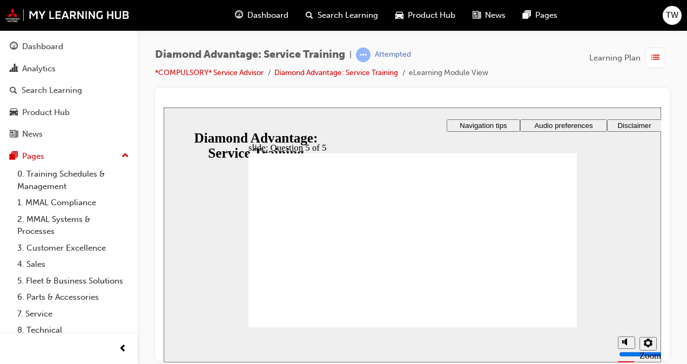
checkbox input "true"
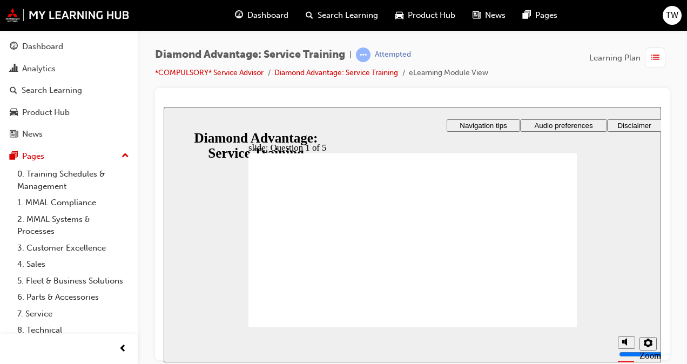
checkbox input "true"
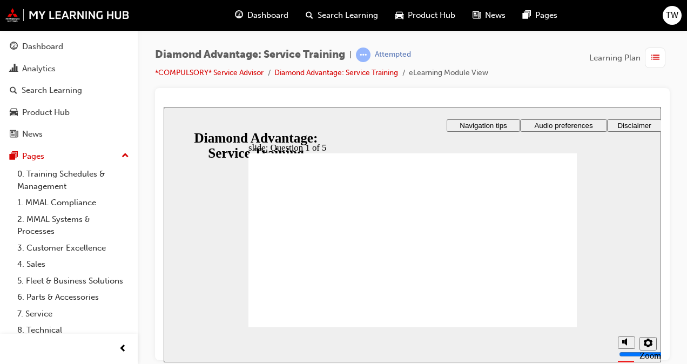
checkbox input "true"
click at [346, 69] on link "Diamond Advantage: Service Training" at bounding box center [337, 72] width 124 height 9
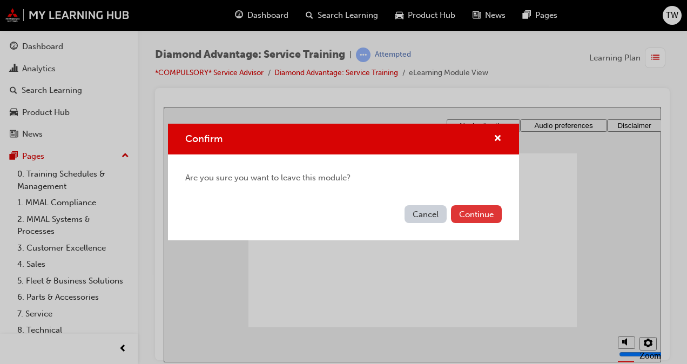
click at [473, 212] on button "Continue" at bounding box center [476, 214] width 51 height 18
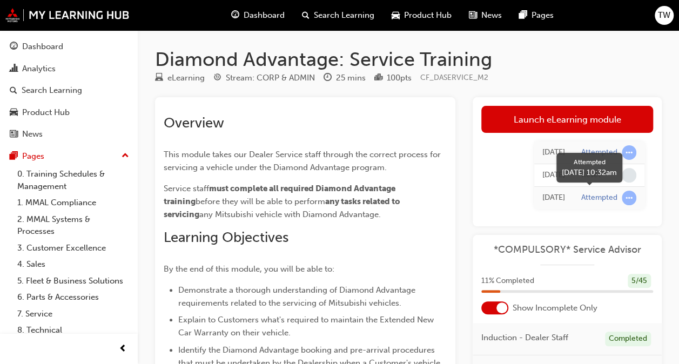
click at [627, 199] on span "learningRecordVerb_ATTEMPT-icon" at bounding box center [629, 198] width 15 height 15
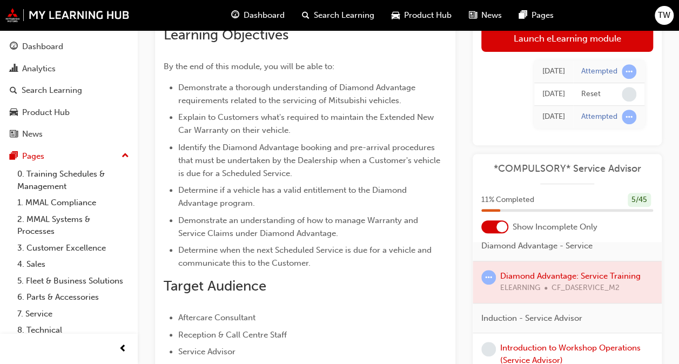
scroll to position [81, 0]
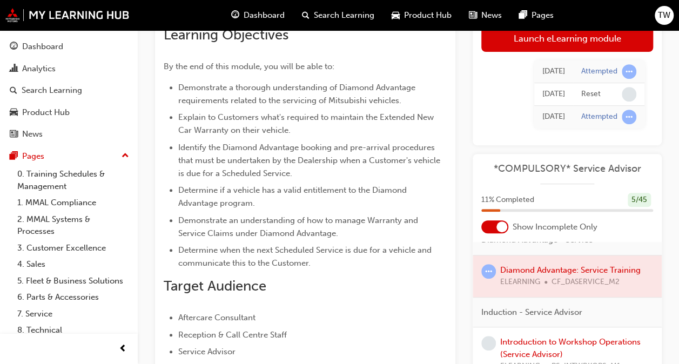
click at [572, 270] on div at bounding box center [567, 277] width 189 height 42
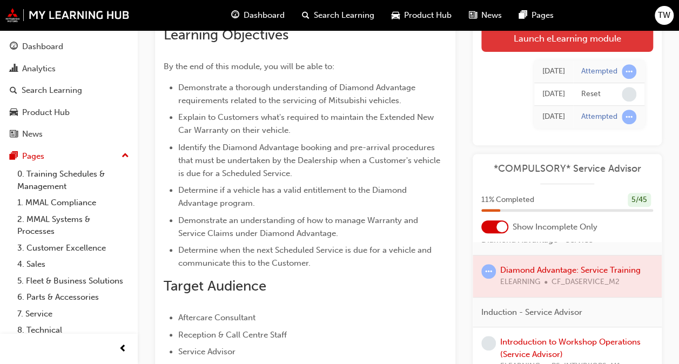
click at [537, 42] on link "Launch eLearning module" at bounding box center [568, 38] width 172 height 27
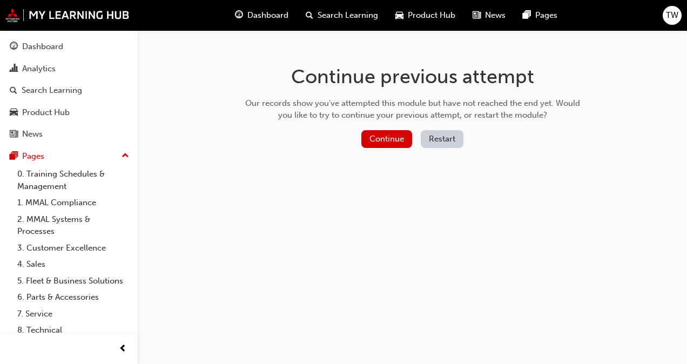
click at [442, 135] on button "Restart" at bounding box center [442, 139] width 43 height 18
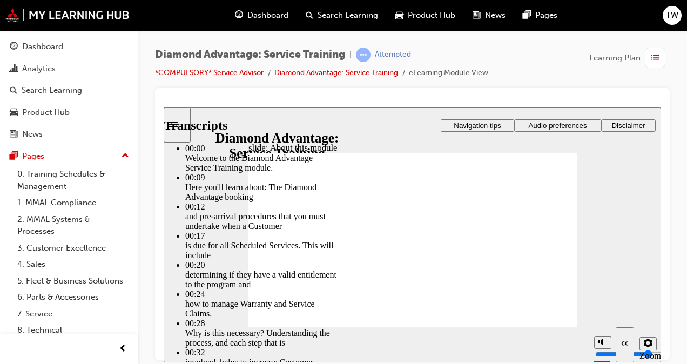
drag, startPoint x: 338, startPoint y: 276, endPoint x: 550, endPoint y: 277, distance: 211.9
type input "1"
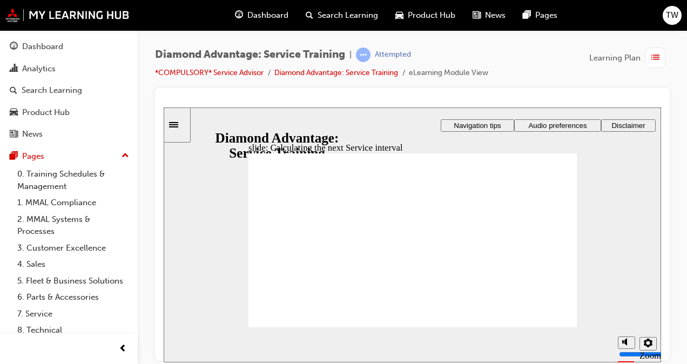
drag, startPoint x: 559, startPoint y: 171, endPoint x: 553, endPoint y: 173, distance: 6.2
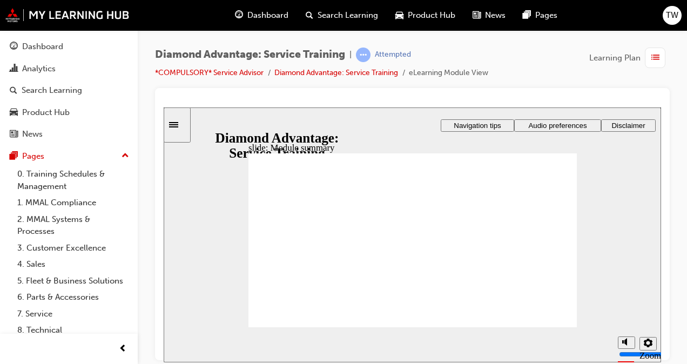
checkbox input "false"
checkbox input "true"
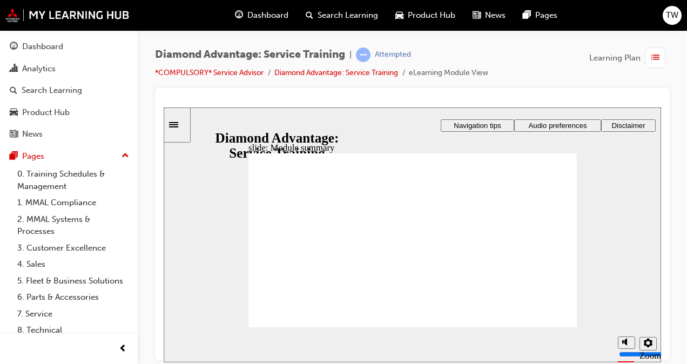
checkbox input "true"
drag, startPoint x: 415, startPoint y: 244, endPoint x: 403, endPoint y: 258, distance: 18.8
checkbox input "true"
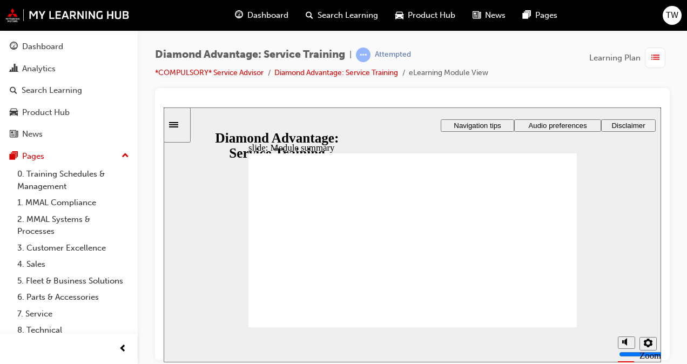
checkbox input "true"
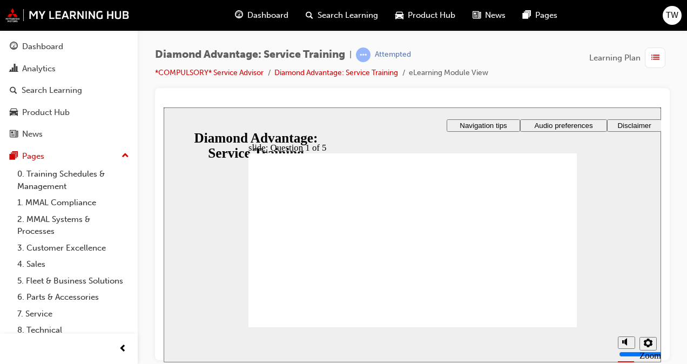
checkbox input "true"
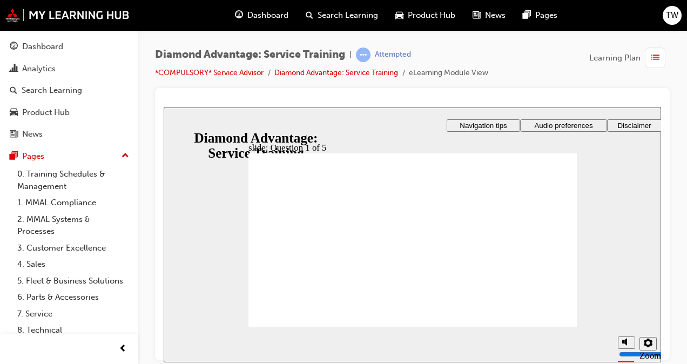
checkbox input "true"
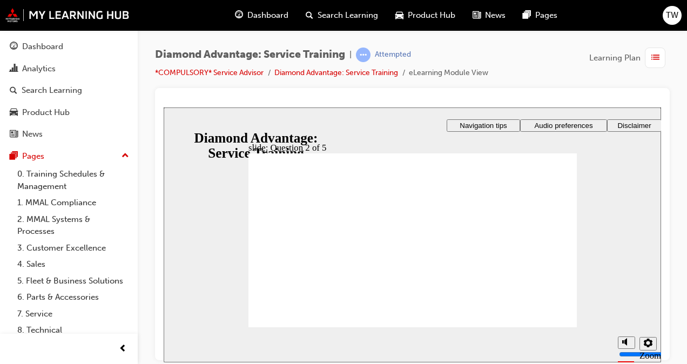
checkbox input "true"
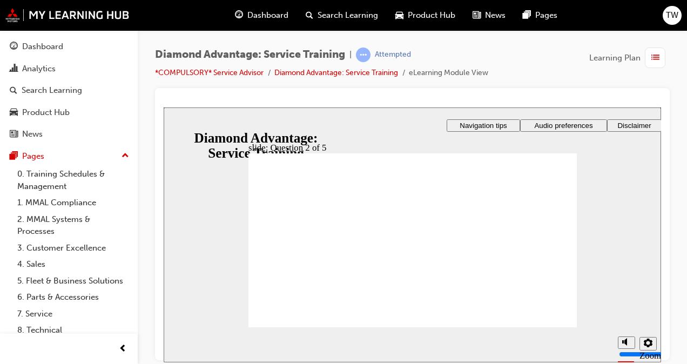
checkbox input "true"
